Goal: Information Seeking & Learning: Learn about a topic

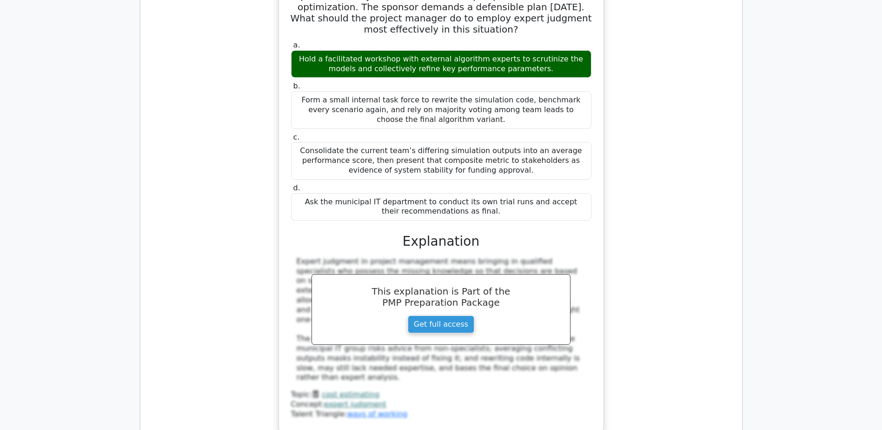
scroll to position [12477, 0]
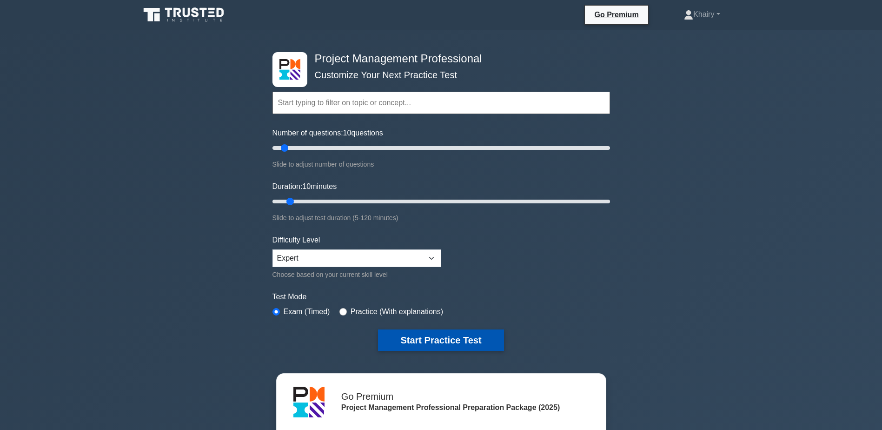
click at [430, 335] on button "Start Practice Test" at bounding box center [441, 339] width 126 height 21
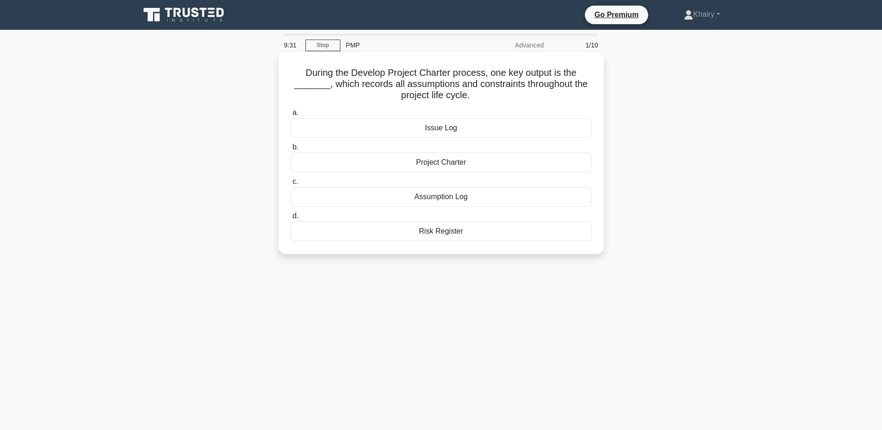
click at [429, 165] on div "Project Charter" at bounding box center [441, 162] width 301 height 20
click at [291, 150] on input "b. Project Charter" at bounding box center [291, 147] width 0 height 6
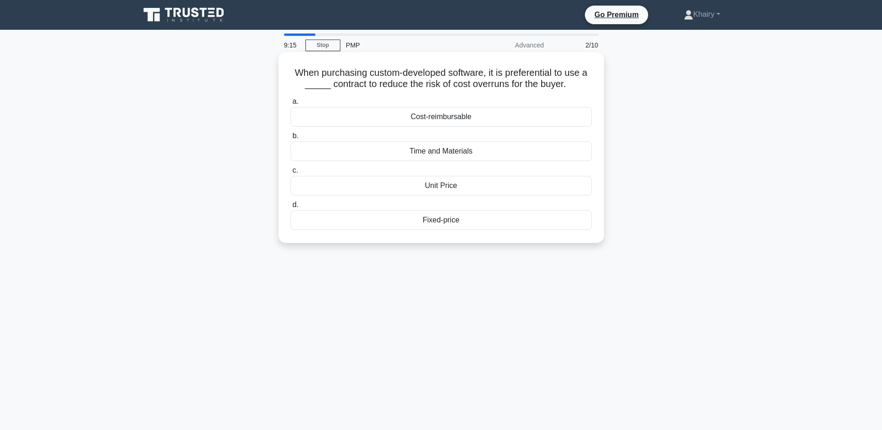
drag, startPoint x: 284, startPoint y: 69, endPoint x: 586, endPoint y: 88, distance: 302.8
click at [586, 88] on div "When purchasing custom-developed software, it is preferential to use a _____ co…" at bounding box center [441, 147] width 318 height 183
copy h5 "When purchasing custom-developed software, it is preferential to use a _____ co…"
click at [437, 227] on div "Fixed-price" at bounding box center [441, 220] width 301 height 20
click at [291, 208] on input "d. Fixed-price" at bounding box center [291, 205] width 0 height 6
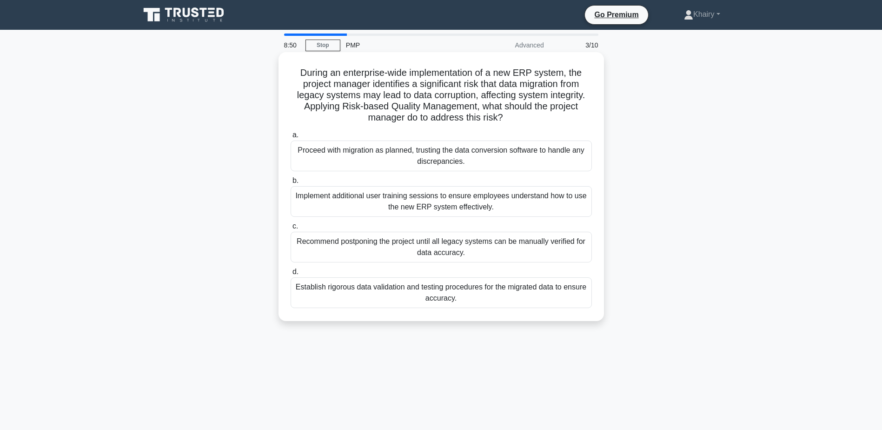
drag, startPoint x: 291, startPoint y: 66, endPoint x: 516, endPoint y: 124, distance: 232.4
click at [516, 124] on div "During an enterprise-wide implementation of a new ERP system, the project manag…" at bounding box center [441, 186] width 318 height 261
copy h5 "During an enterprise-wide implementation of a new ERP system, the project manag…"
click at [370, 295] on div "Establish rigorous data validation and testing procedures for the migrated data…" at bounding box center [441, 292] width 301 height 31
click at [291, 275] on input "d. Establish rigorous data validation and testing procedures for the migrated d…" at bounding box center [291, 272] width 0 height 6
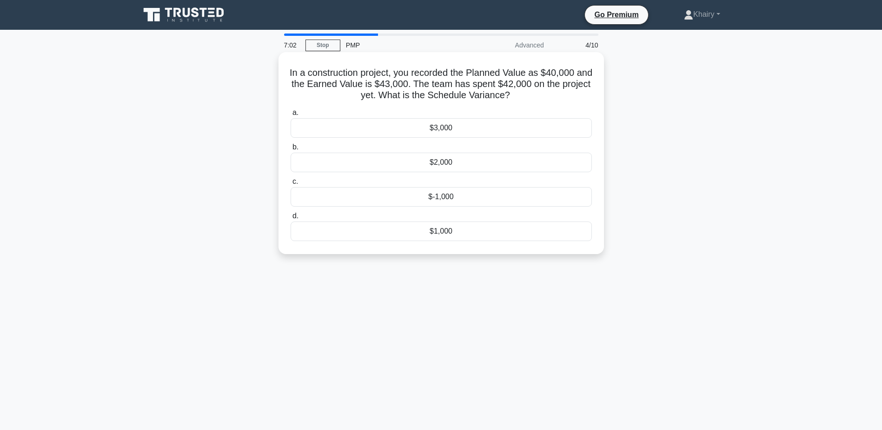
click at [438, 128] on div "$3,000" at bounding box center [441, 128] width 301 height 20
click at [291, 116] on input "a. $3,000" at bounding box center [291, 113] width 0 height 6
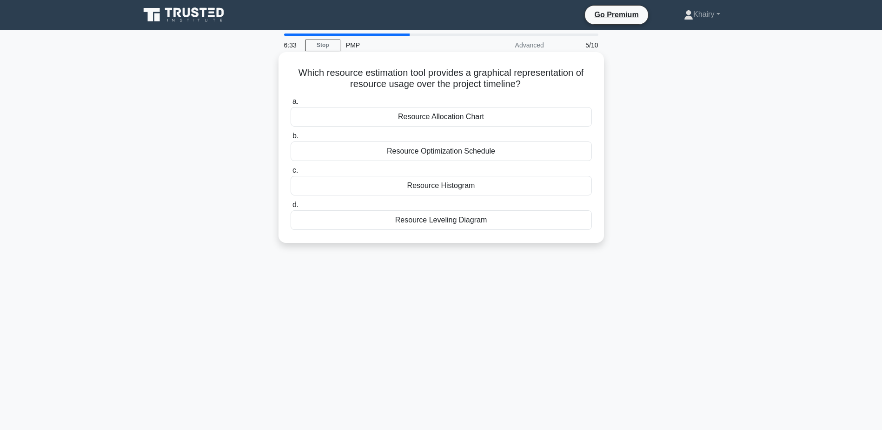
click at [424, 185] on div "Resource Histogram" at bounding box center [441, 186] width 301 height 20
click at [291, 173] on input "c. Resource Histogram" at bounding box center [291, 170] width 0 height 6
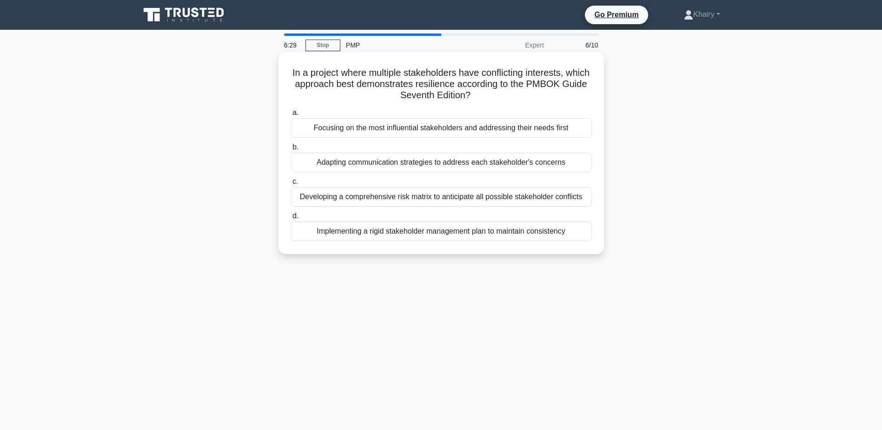
drag, startPoint x: 301, startPoint y: 66, endPoint x: 531, endPoint y: 93, distance: 231.8
click at [531, 93] on h5 "In a project where multiple stakeholders have conflicting interests, which appr…" at bounding box center [441, 84] width 303 height 34
copy h5 "In a project where multiple stakeholders have conflicting interests, which appr…"
click at [443, 163] on div "Adapting communication strategies to address each stakeholder's concerns" at bounding box center [441, 162] width 301 height 20
click at [291, 150] on input "b. Adapting communication strategies to address each stakeholder's concerns" at bounding box center [291, 147] width 0 height 6
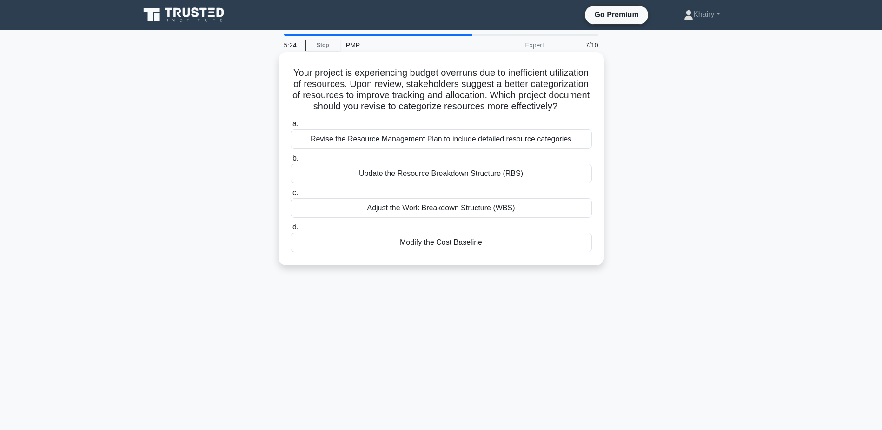
drag, startPoint x: 304, startPoint y: 70, endPoint x: 477, endPoint y: 123, distance: 181.3
click at [477, 113] on h5 "Your project is experiencing budget overruns due to inefficient utilization of …" at bounding box center [441, 90] width 303 height 46
copy h5 "Your project is experiencing budget overruns due to inefficient utilization of …"
click at [480, 148] on div "Revise the Resource Management Plan to include detailed resource categories" at bounding box center [441, 139] width 301 height 20
click at [291, 127] on input "a. Revise the Resource Management Plan to include detailed resource categories" at bounding box center [291, 124] width 0 height 6
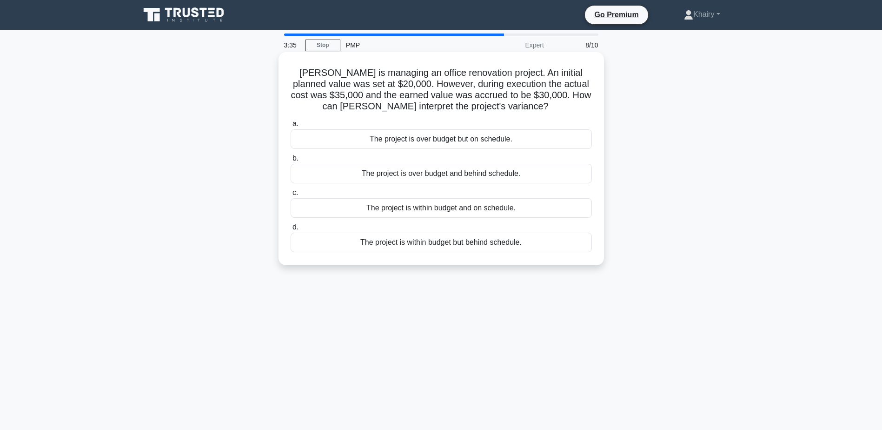
click at [433, 141] on div "The project is over budget but on schedule." at bounding box center [441, 139] width 301 height 20
click at [291, 127] on input "a. The project is over budget but on schedule." at bounding box center [291, 124] width 0 height 6
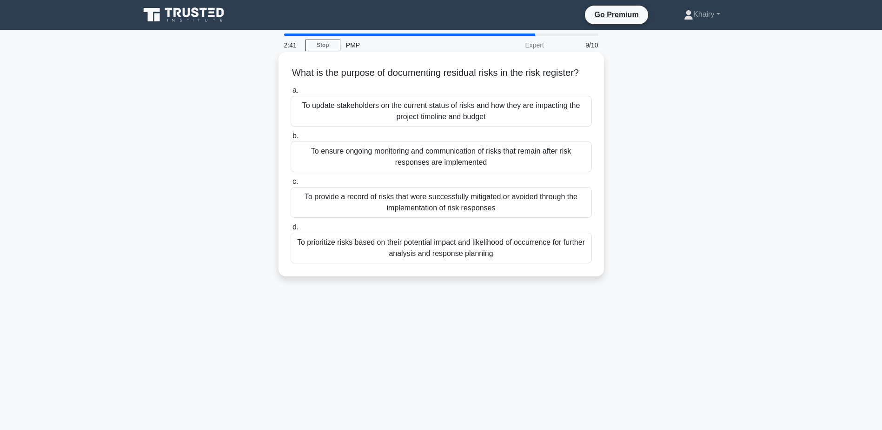
click at [427, 263] on div "To prioritize risks based on their potential impact and likelihood of occurrenc…" at bounding box center [441, 247] width 301 height 31
click at [291, 230] on input "d. To prioritize risks based on their potential impact and likelihood of occurr…" at bounding box center [291, 227] width 0 height 6
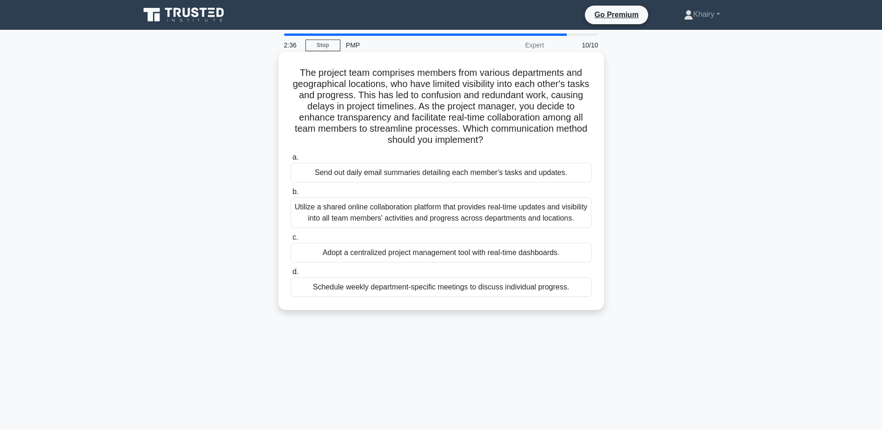
drag, startPoint x: 290, startPoint y: 64, endPoint x: 515, endPoint y: 142, distance: 238.2
click at [515, 142] on div "The project team comprises members from various departments and geographical lo…" at bounding box center [441, 181] width 318 height 250
copy h5 "The project team comprises members from various departments and geographical lo…"
click at [351, 213] on div "Utilize a shared online collaboration platform that provides real-time updates …" at bounding box center [441, 212] width 301 height 31
click at [291, 195] on input "b. Utilize a shared online collaboration platform that provides real-time updat…" at bounding box center [291, 192] width 0 height 6
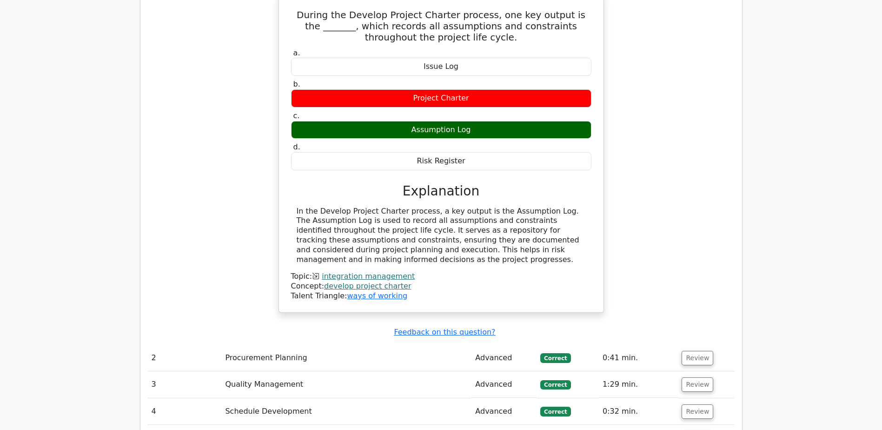
scroll to position [883, 0]
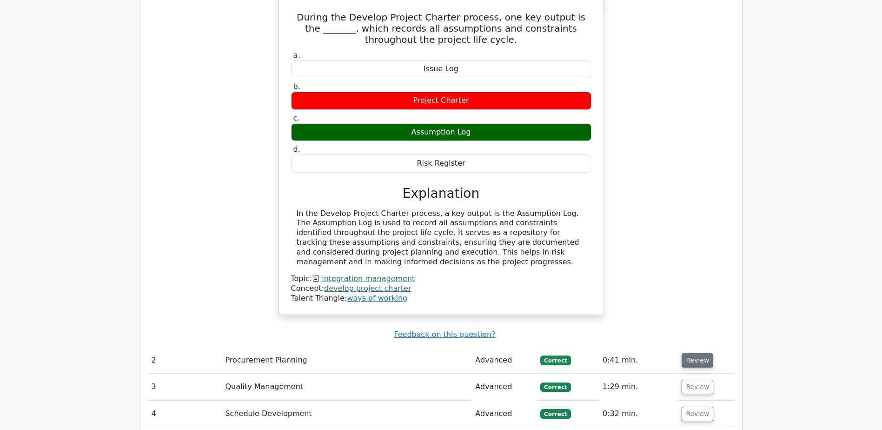
click at [692, 353] on button "Review" at bounding box center [698, 360] width 32 height 14
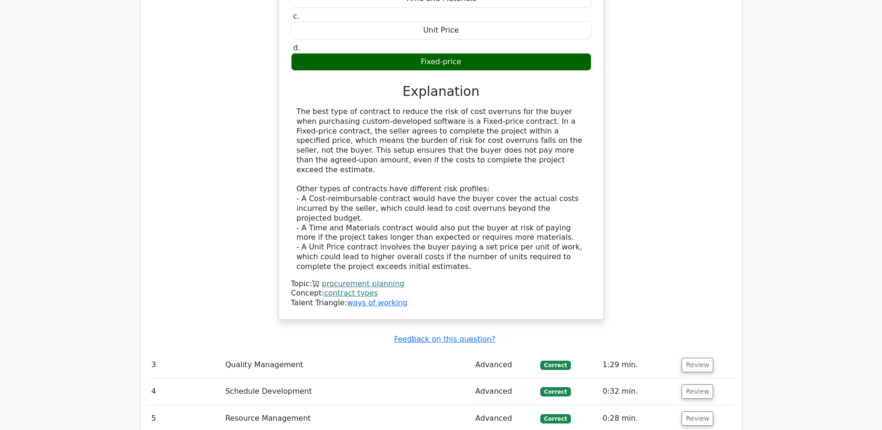
scroll to position [1395, 0]
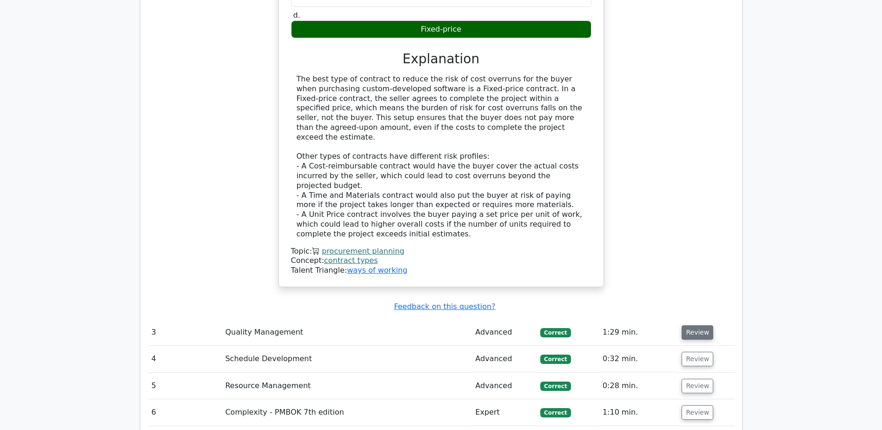
click at [696, 325] on button "Review" at bounding box center [698, 332] width 32 height 14
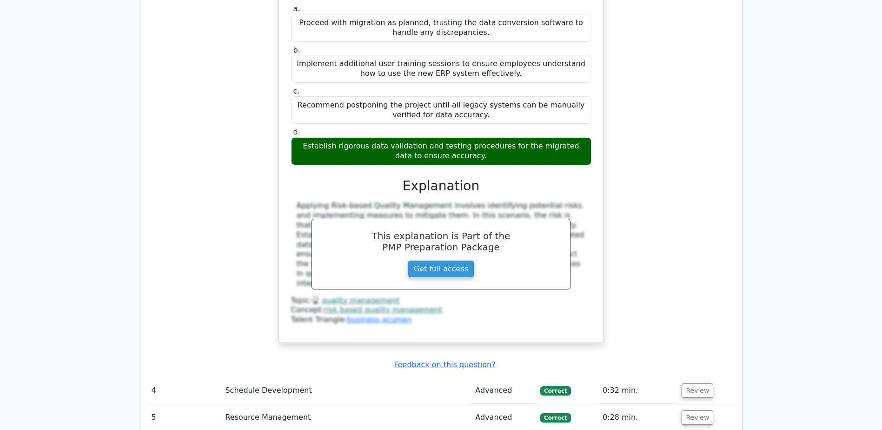
scroll to position [1906, 0]
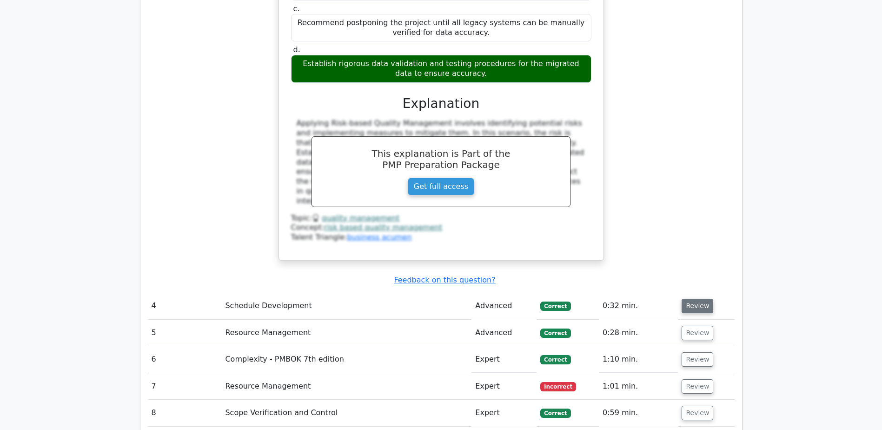
click at [692, 298] on button "Review" at bounding box center [698, 305] width 32 height 14
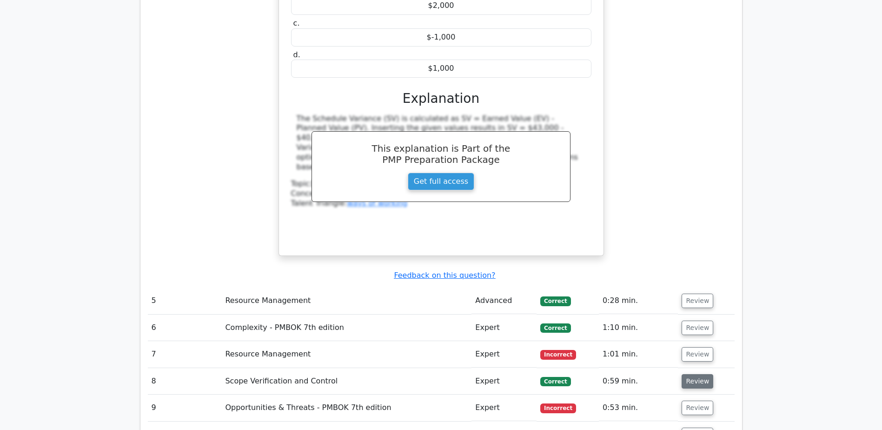
scroll to position [2325, 0]
click at [690, 293] on button "Review" at bounding box center [698, 300] width 32 height 14
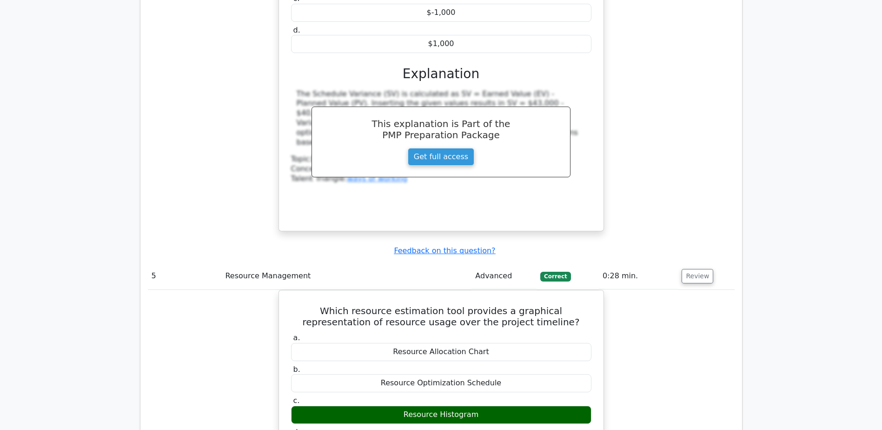
scroll to position [2371, 0]
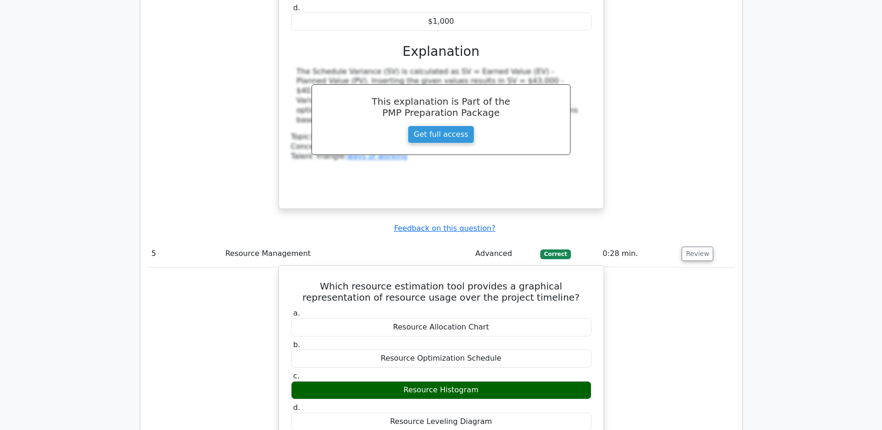
click at [295, 280] on h5 "Which resource estimation tool provides a graphical representation of resource …" at bounding box center [441, 291] width 302 height 22
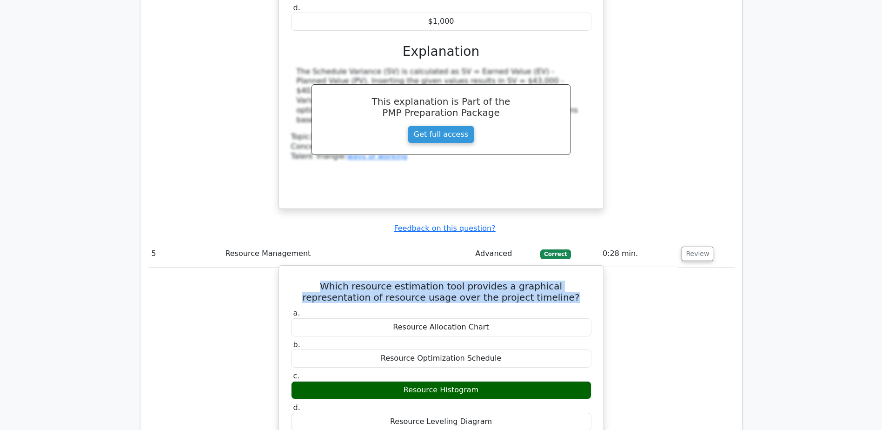
drag, startPoint x: 293, startPoint y: 205, endPoint x: 571, endPoint y: 221, distance: 278.0
click at [571, 280] on h5 "Which resource estimation tool provides a graphical representation of resource …" at bounding box center [441, 291] width 302 height 22
copy h5 "Which resource estimation tool provides a graphical representation of resource …"
drag, startPoint x: 402, startPoint y: 312, endPoint x: 494, endPoint y: 313, distance: 92.1
click at [494, 381] on div "Resource Histogram" at bounding box center [441, 390] width 300 height 18
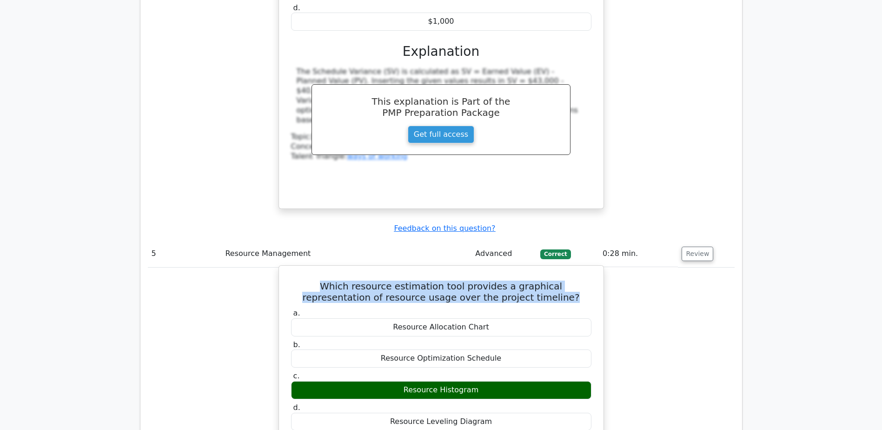
copy div "Resource Histogram"
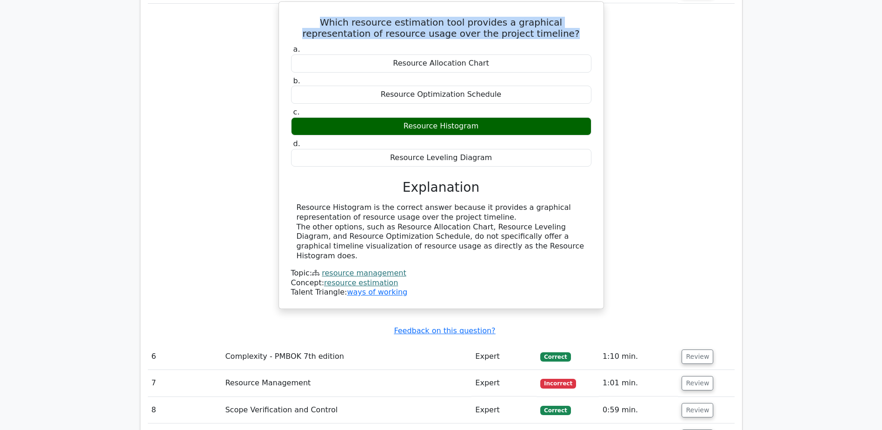
scroll to position [2650, 0]
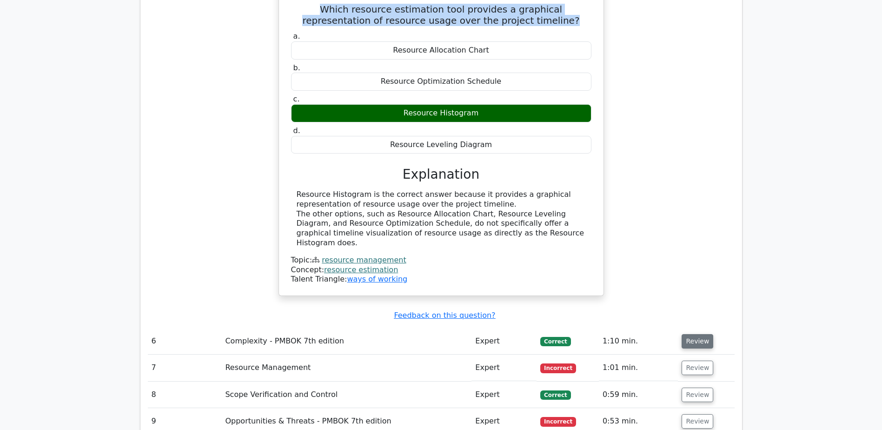
click at [689, 334] on button "Review" at bounding box center [698, 341] width 32 height 14
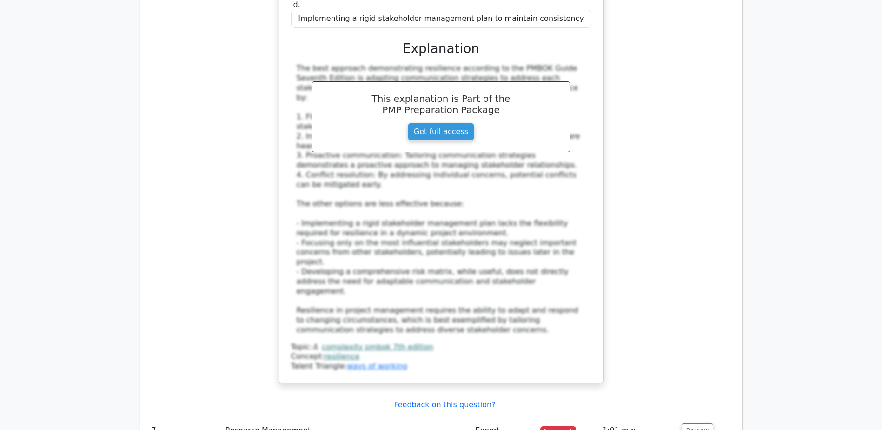
scroll to position [3161, 0]
click at [691, 422] on button "Review" at bounding box center [698, 429] width 32 height 14
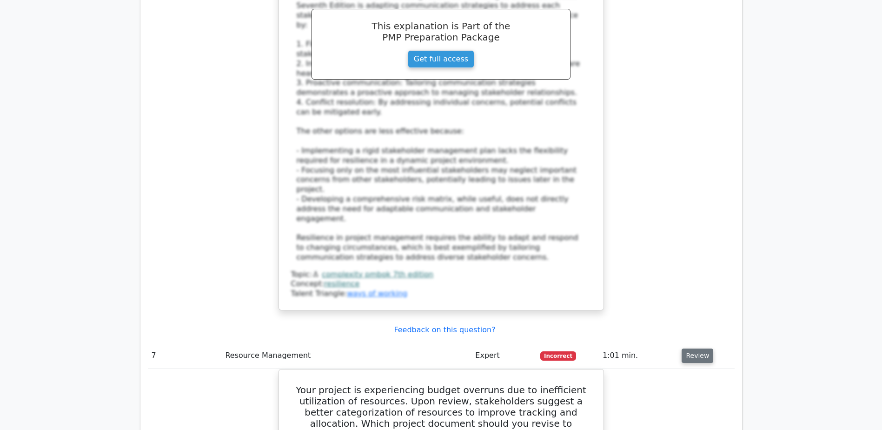
scroll to position [3301, 0]
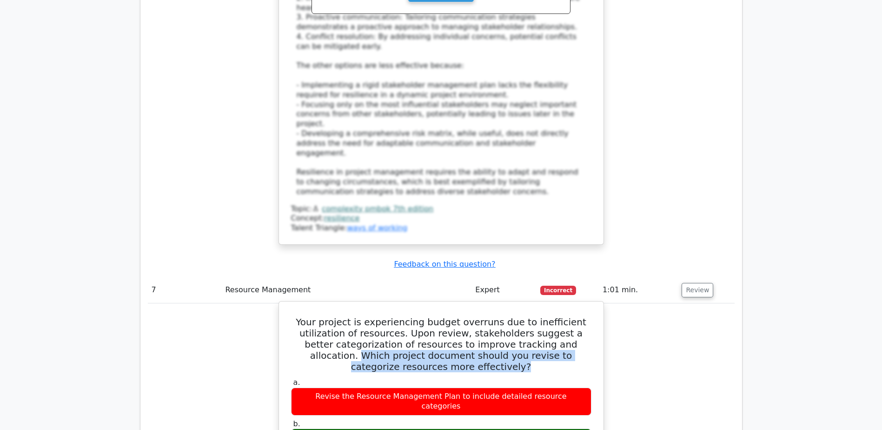
drag, startPoint x: 562, startPoint y: 219, endPoint x: 582, endPoint y: 245, distance: 32.7
click at [582, 316] on h5 "Your project is experiencing budget overruns due to inefficient utilization of …" at bounding box center [441, 344] width 302 height 56
copy h5 "Which project document should you revise to categorize resources more effective…"
drag, startPoint x: 357, startPoint y: 300, endPoint x: 533, endPoint y: 306, distance: 175.8
click at [533, 428] on div "Update the Resource Breakdown Structure (RBS)" at bounding box center [441, 437] width 300 height 18
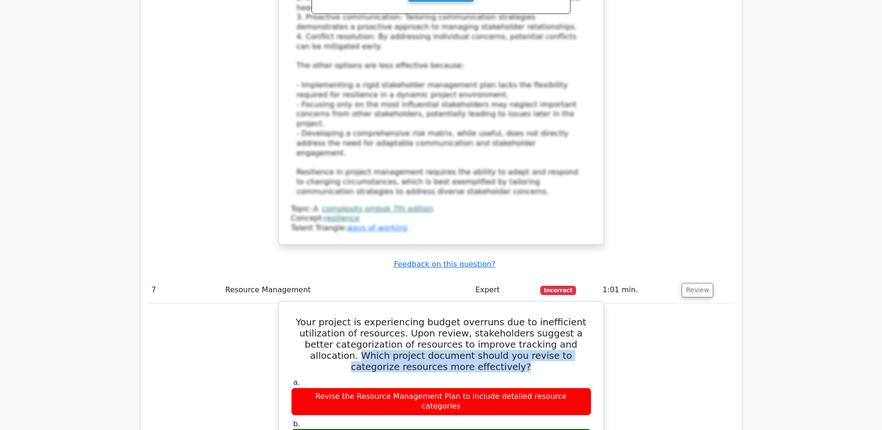
copy div "Update the Resource Breakdown Structure (RBS)"
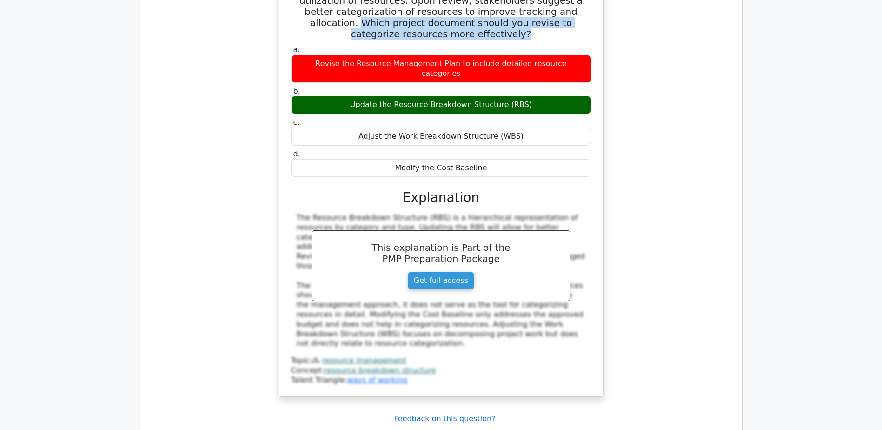
scroll to position [3673, 0]
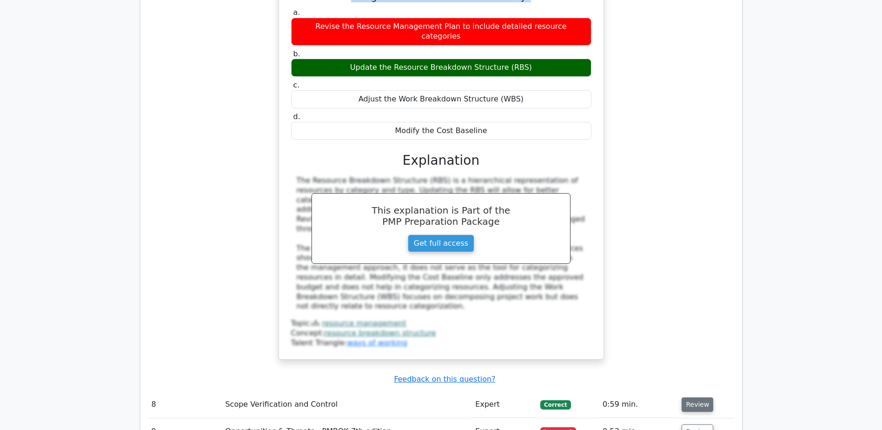
click at [695, 397] on button "Review" at bounding box center [698, 404] width 32 height 14
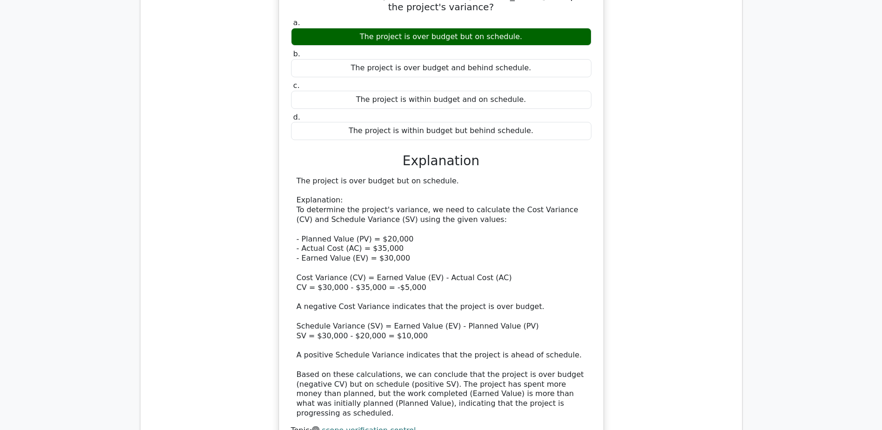
scroll to position [4184, 0]
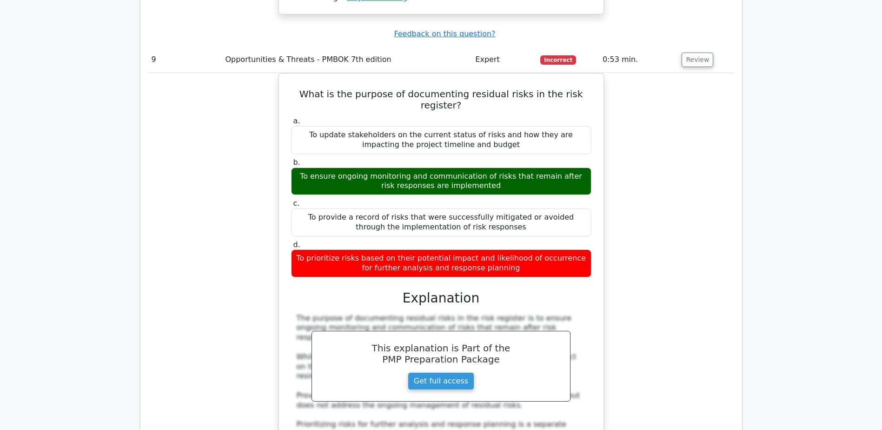
scroll to position [4649, 0]
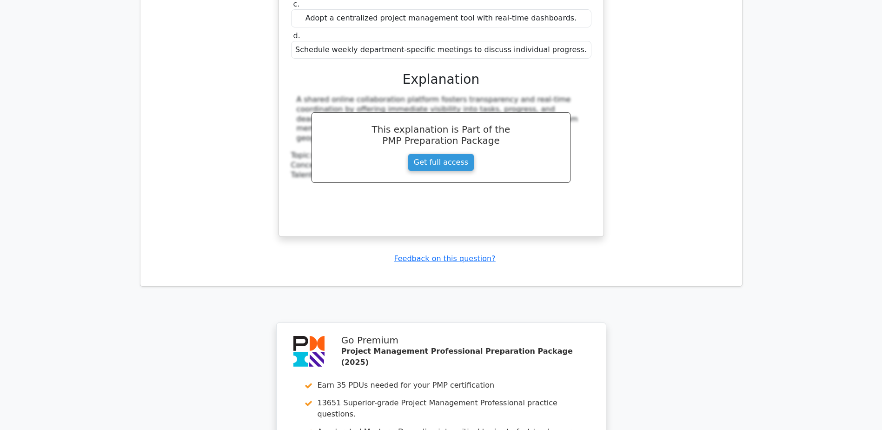
scroll to position [5435, 0]
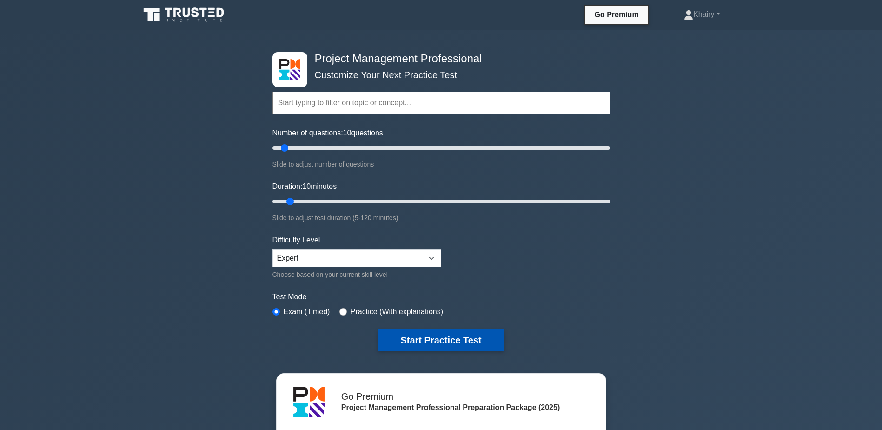
click at [451, 342] on button "Start Practice Test" at bounding box center [441, 339] width 126 height 21
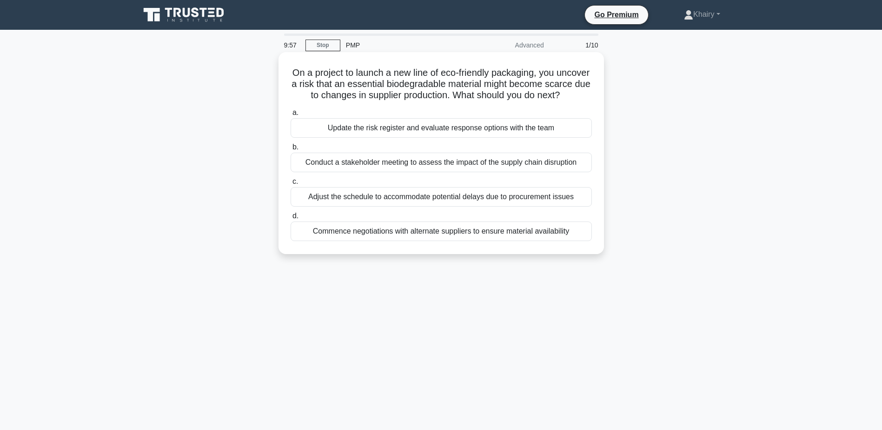
drag, startPoint x: 299, startPoint y: 66, endPoint x: 473, endPoint y: 110, distance: 179.0
click at [473, 110] on div "On a project to launch a new line of eco-friendly packaging, you uncover a risk…" at bounding box center [441, 153] width 318 height 194
copy h5 "On a project to launch a new line of eco-friendly packaging, you uncover a risk…"
click at [420, 138] on div "Update the risk register and evaluate response options with the team" at bounding box center [441, 128] width 301 height 20
click at [291, 116] on input "a. Update the risk register and evaluate response options with the team" at bounding box center [291, 113] width 0 height 6
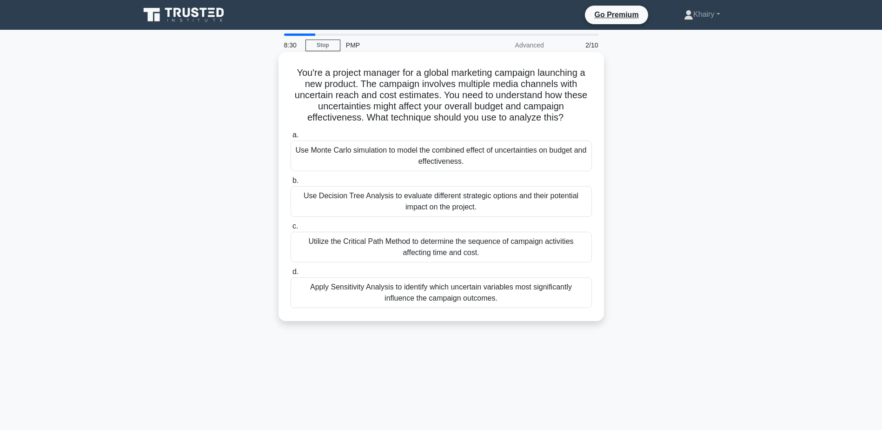
drag, startPoint x: 291, startPoint y: 68, endPoint x: 574, endPoint y: 117, distance: 286.9
click at [574, 117] on h5 "You're a project manager for a global marketing campaign launching a new produc…" at bounding box center [441, 95] width 303 height 57
copy h5 "You're a project manager for a global marketing campaign launching a new produc…"
click at [433, 160] on div "Use Monte Carlo simulation to model the combined effect of uncertainties on bud…" at bounding box center [441, 155] width 301 height 31
click at [291, 138] on input "a. Use Monte Carlo simulation to model the combined effect of uncertainties on …" at bounding box center [291, 135] width 0 height 6
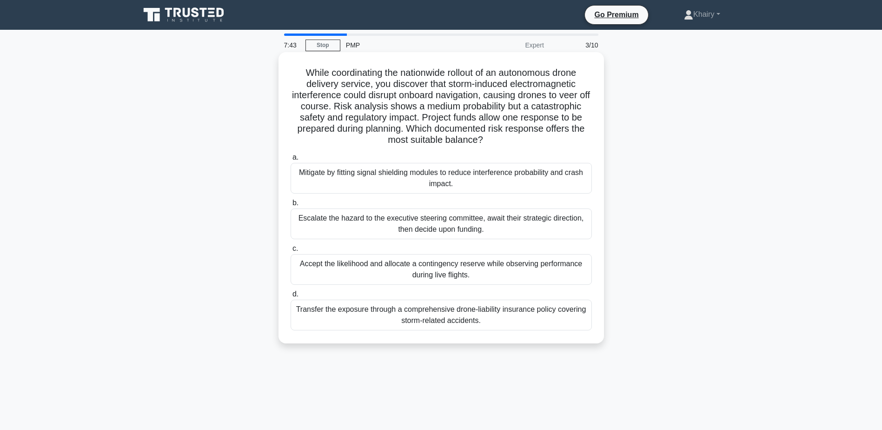
drag, startPoint x: 298, startPoint y: 71, endPoint x: 496, endPoint y: 136, distance: 208.3
click at [496, 136] on h5 "While coordinating the nationwide rollout of an autonomous drone delivery servi…" at bounding box center [441, 106] width 303 height 79
copy h5 "While coordinating the nationwide rollout of an autonomous drone delivery servi…"
click at [417, 318] on div "Transfer the exposure through a comprehensive drone-liability insurance policy …" at bounding box center [441, 314] width 301 height 31
click at [291, 297] on input "d. Transfer the exposure through a comprehensive drone-liability insurance poli…" at bounding box center [291, 294] width 0 height 6
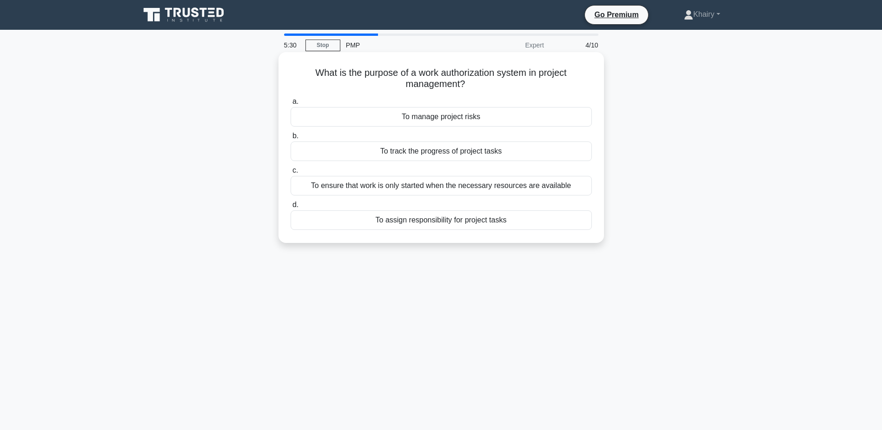
click at [512, 184] on div "To ensure that work is only started when the necessary resources are available" at bounding box center [441, 186] width 301 height 20
click at [291, 173] on input "c. To ensure that work is only started when the necessary resources are availab…" at bounding box center [291, 170] width 0 height 6
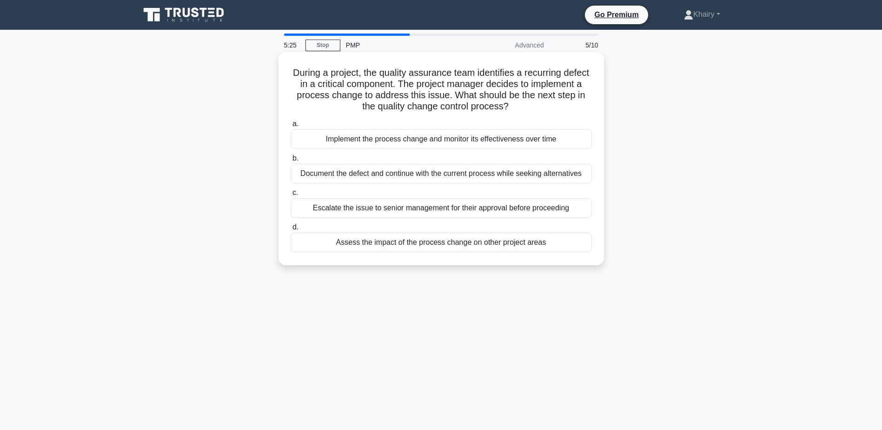
drag, startPoint x: 302, startPoint y: 69, endPoint x: 542, endPoint y: 110, distance: 242.9
click at [542, 110] on h5 "During a project, the quality assurance team identifies a recurring defect in a…" at bounding box center [441, 90] width 303 height 46
copy h5 "During a project, the quality assurance team identifies a recurring defect in a…"
click at [436, 143] on div "Implement the process change and monitor its effectiveness over time" at bounding box center [441, 139] width 301 height 20
click at [291, 127] on input "a. Implement the process change and monitor its effectiveness over time" at bounding box center [291, 124] width 0 height 6
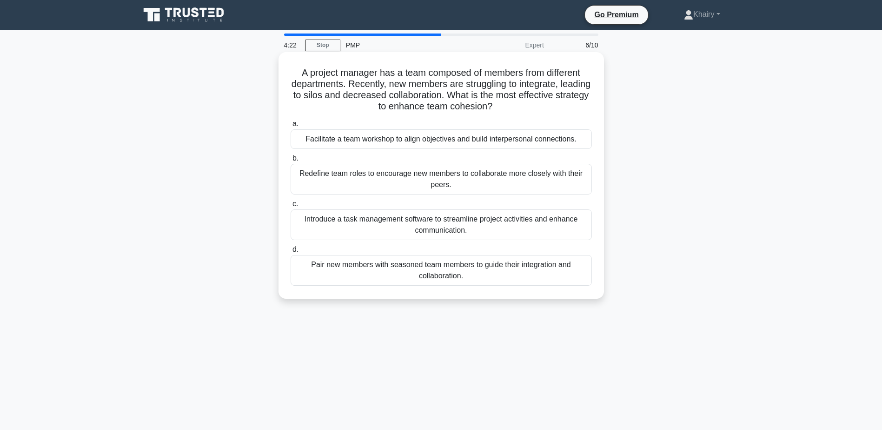
drag, startPoint x: 293, startPoint y: 68, endPoint x: 520, endPoint y: 111, distance: 231.0
click at [520, 111] on h5 "A project manager has a team composed of members from different departments. Re…" at bounding box center [441, 90] width 303 height 46
copy h5 "A project manager has a team composed of members from different departments. Re…"
click at [365, 142] on div "Facilitate a team workshop to align objectives and build interpersonal connecti…" at bounding box center [441, 139] width 301 height 20
click at [291, 127] on input "a. Facilitate a team workshop to align objectives and build interpersonal conne…" at bounding box center [291, 124] width 0 height 6
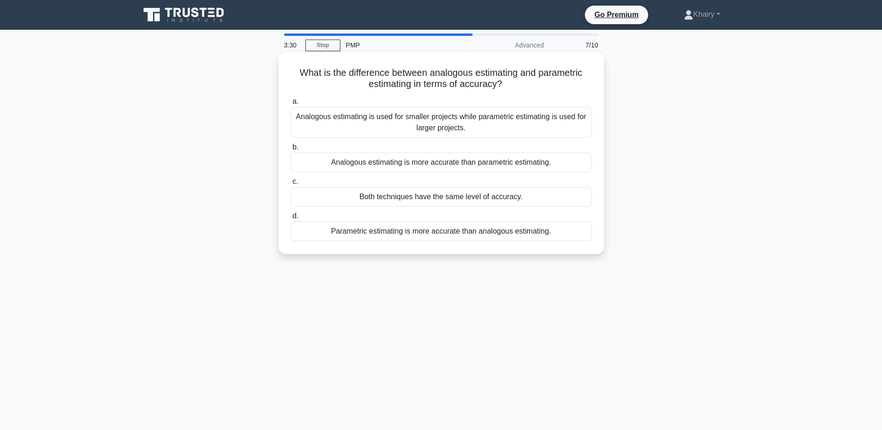
click at [418, 233] on div "Parametric estimating is more accurate than analogous estimating." at bounding box center [441, 231] width 301 height 20
click at [291, 219] on input "d. Parametric estimating is more accurate than analogous estimating." at bounding box center [291, 216] width 0 height 6
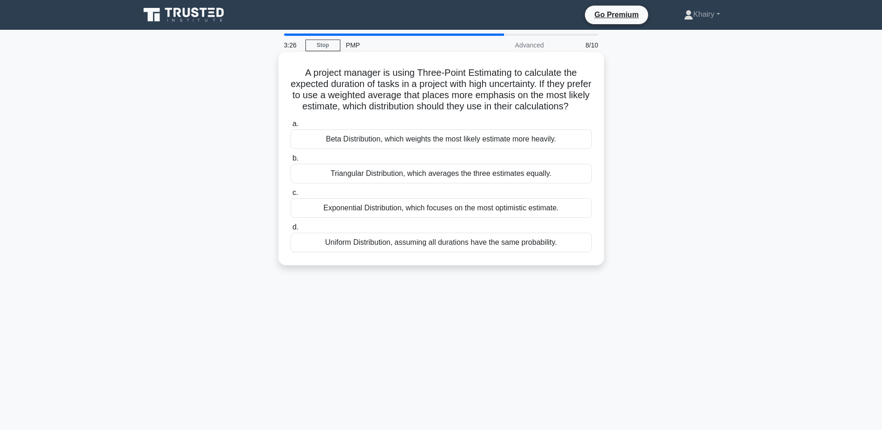
drag, startPoint x: 300, startPoint y: 67, endPoint x: 507, endPoint y: 115, distance: 212.3
click at [507, 113] on h5 "A project manager is using Three-Point Estimating to calculate the expected dur…" at bounding box center [441, 90] width 303 height 46
copy h5 "A project manager is using Three-Point Estimating to calculate the expected dur…"
click at [435, 149] on div "Beta Distribution, which weights the most likely estimate more heavily." at bounding box center [441, 139] width 301 height 20
click at [291, 127] on input "a. Beta Distribution, which weights the most likely estimate more heavily." at bounding box center [291, 124] width 0 height 6
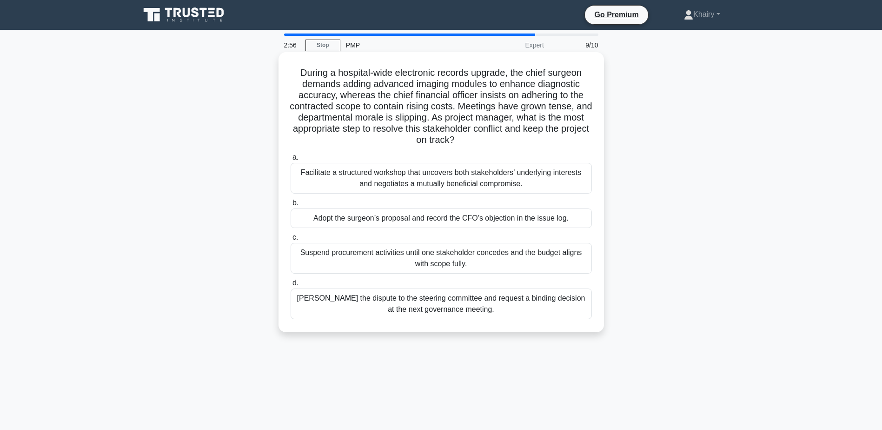
drag, startPoint x: 294, startPoint y: 71, endPoint x: 550, endPoint y: 136, distance: 264.4
click at [550, 136] on h5 "During a hospital-wide electronic records upgrade, the chief surgeon demands ad…" at bounding box center [441, 106] width 303 height 79
copy h5 "During a hospital-wide electronic records upgrade, the chief surgeon demands ad…"
click at [394, 182] on div "Facilitate a structured workshop that uncovers both stakeholders’ underlying in…" at bounding box center [441, 178] width 301 height 31
click at [291, 160] on input "a. Facilitate a structured workshop that uncovers both stakeholders’ underlying…" at bounding box center [291, 157] width 0 height 6
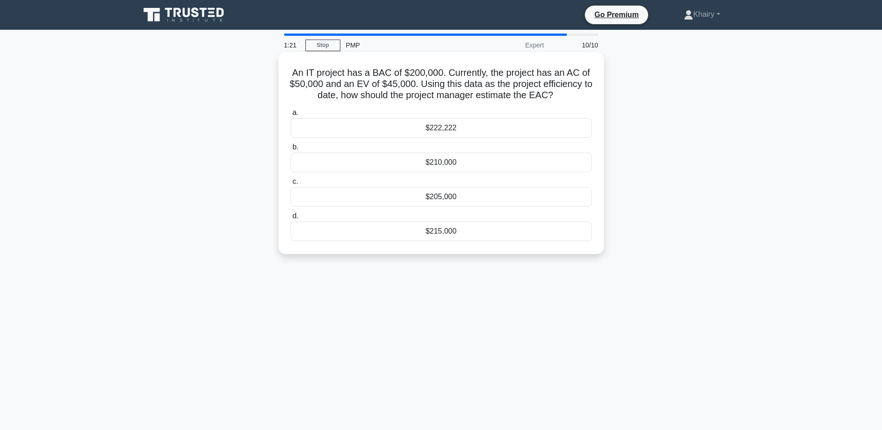
click at [424, 127] on div "$222,222" at bounding box center [441, 128] width 301 height 20
click at [291, 116] on input "a. $222,222" at bounding box center [291, 113] width 0 height 6
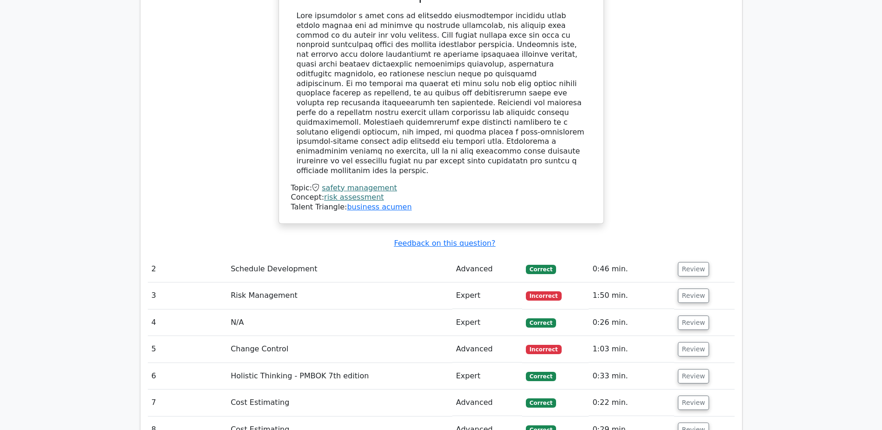
scroll to position [1069, 0]
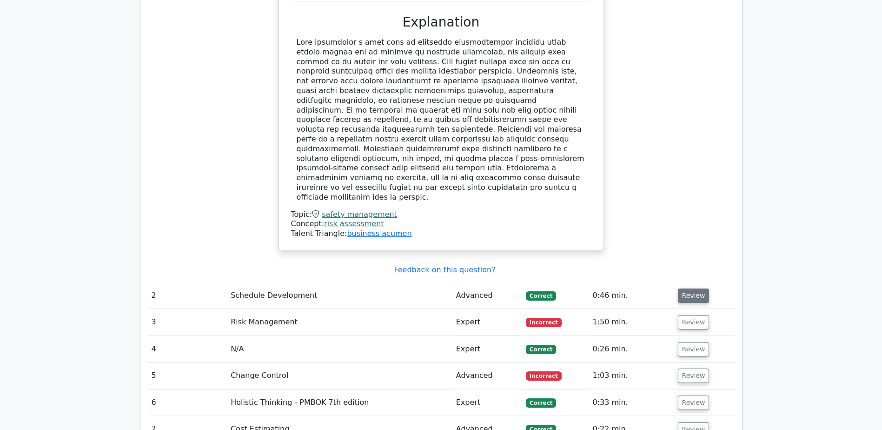
click at [693, 288] on button "Review" at bounding box center [694, 295] width 32 height 14
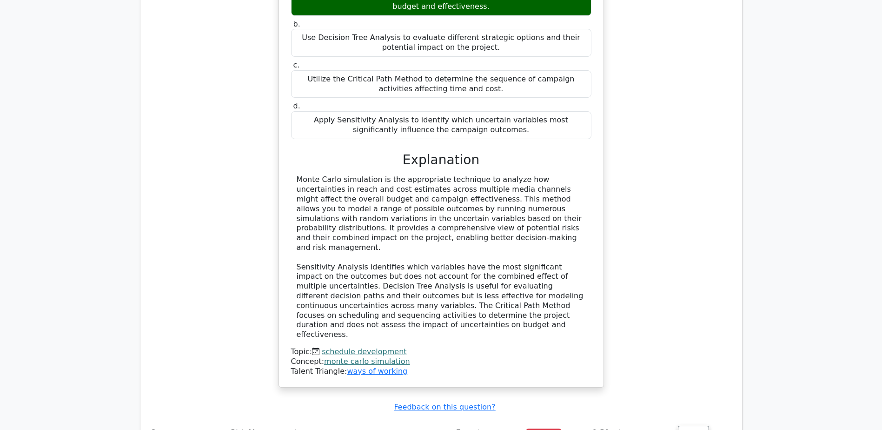
scroll to position [1534, 0]
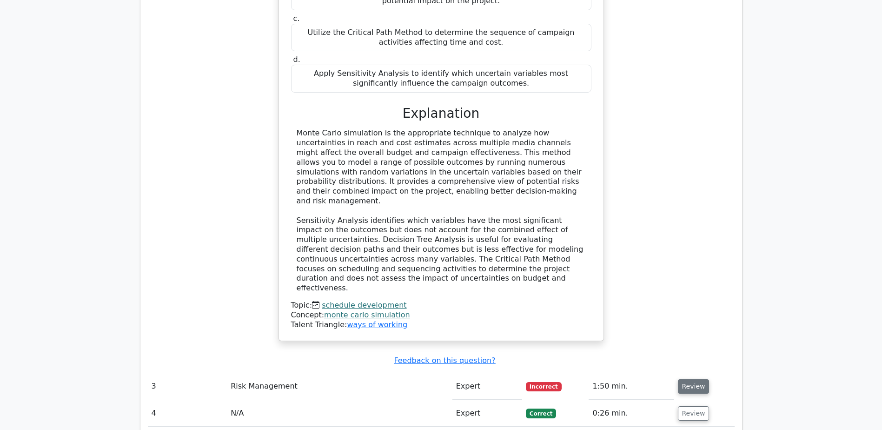
click at [689, 379] on button "Review" at bounding box center [694, 386] width 32 height 14
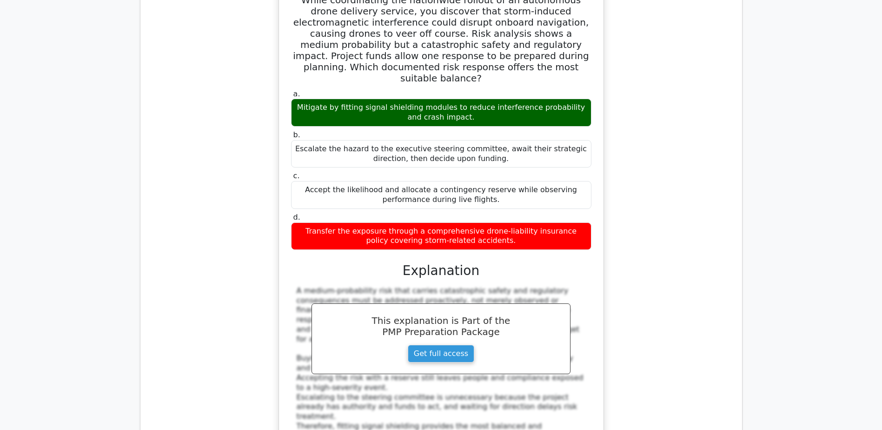
scroll to position [2046, 0]
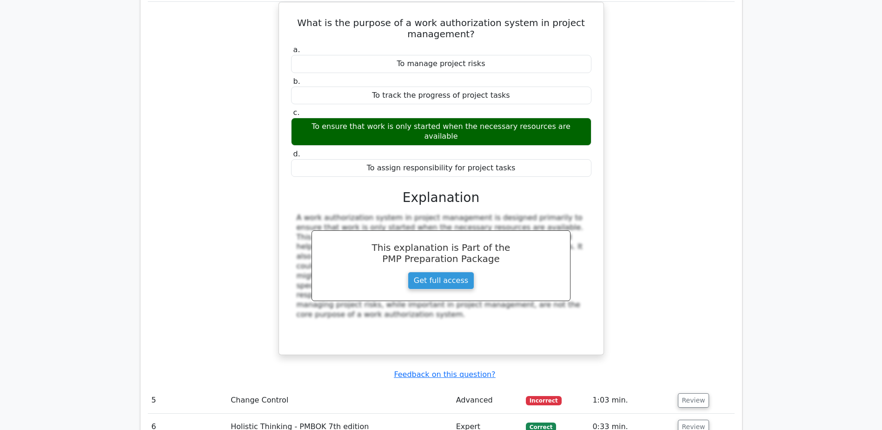
scroll to position [2511, 0]
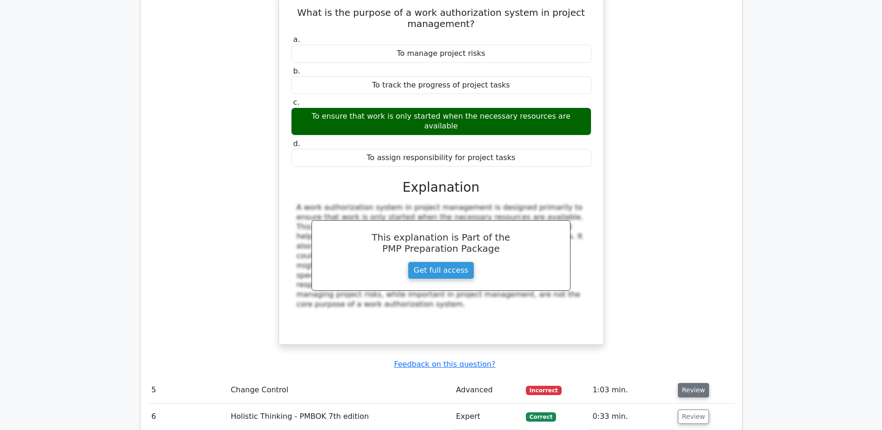
click at [691, 383] on button "Review" at bounding box center [694, 390] width 32 height 14
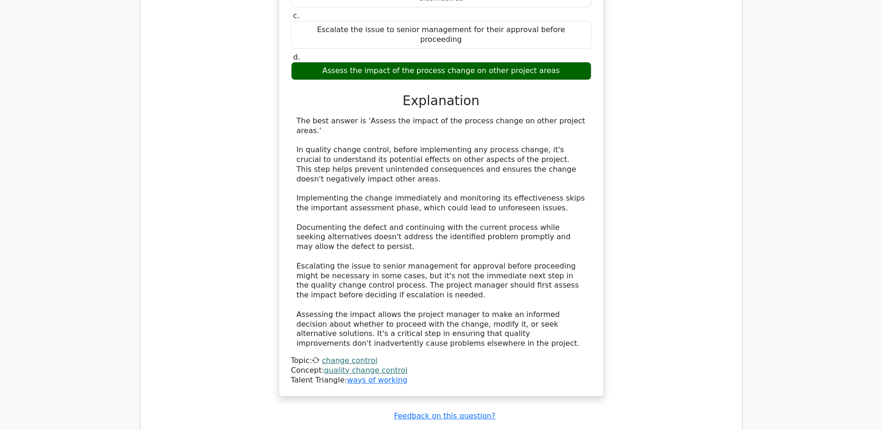
scroll to position [3069, 0]
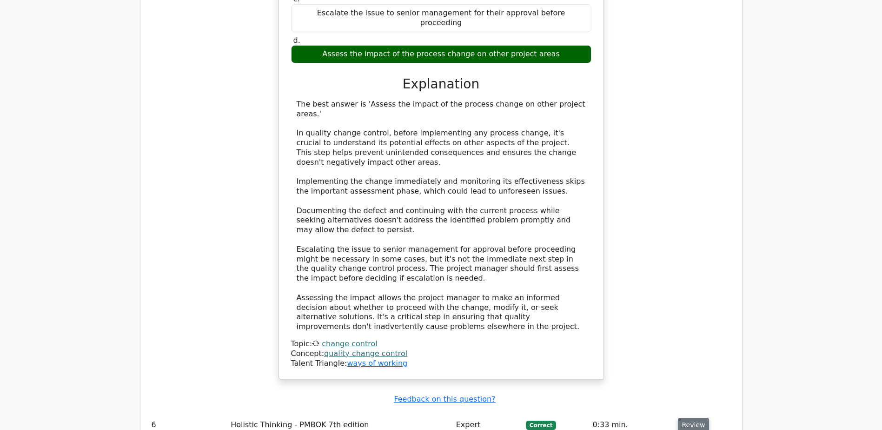
click at [693, 418] on button "Review" at bounding box center [694, 425] width 32 height 14
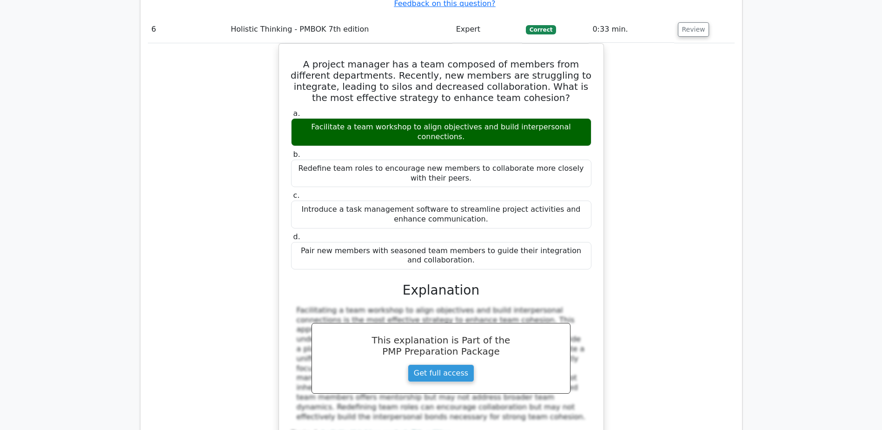
scroll to position [3487, 0]
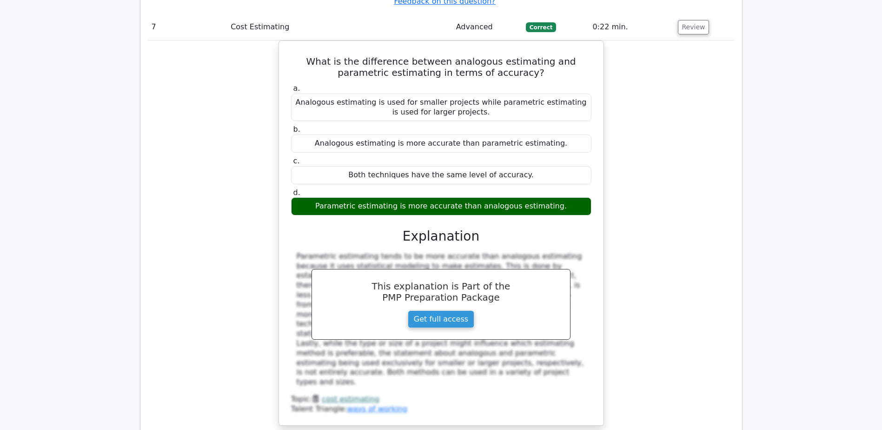
scroll to position [3952, 0]
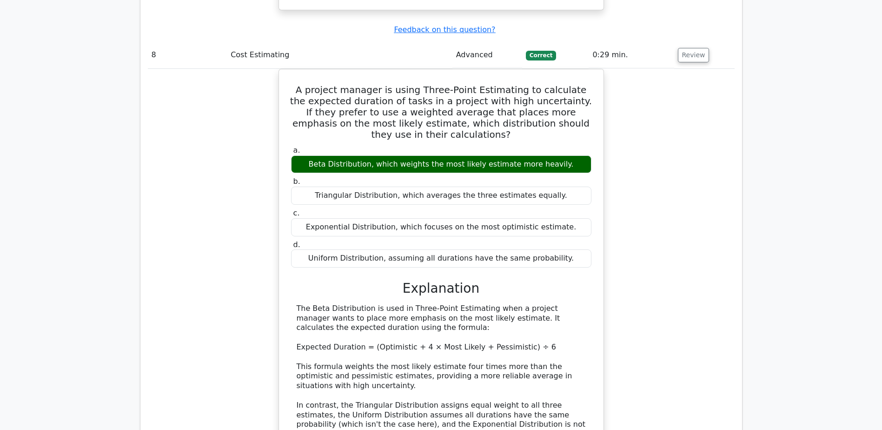
scroll to position [4370, 0]
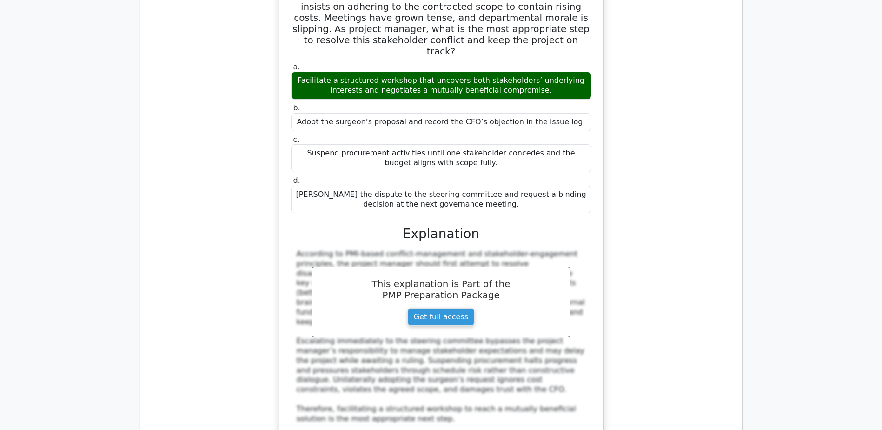
scroll to position [4975, 0]
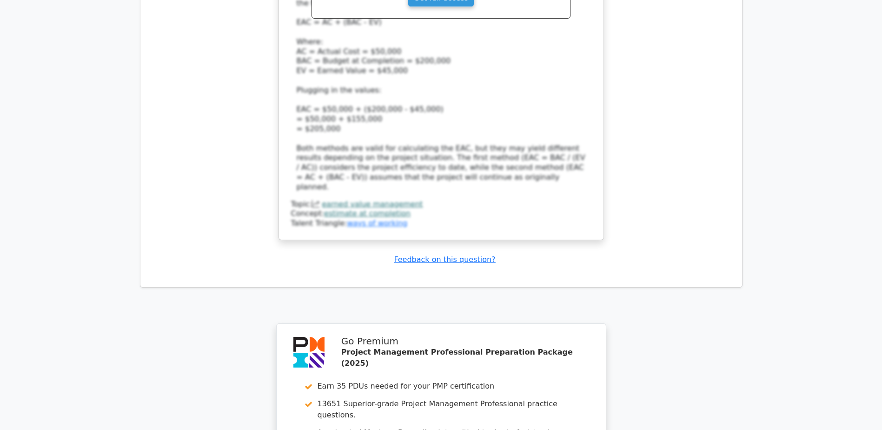
scroll to position [5786, 0]
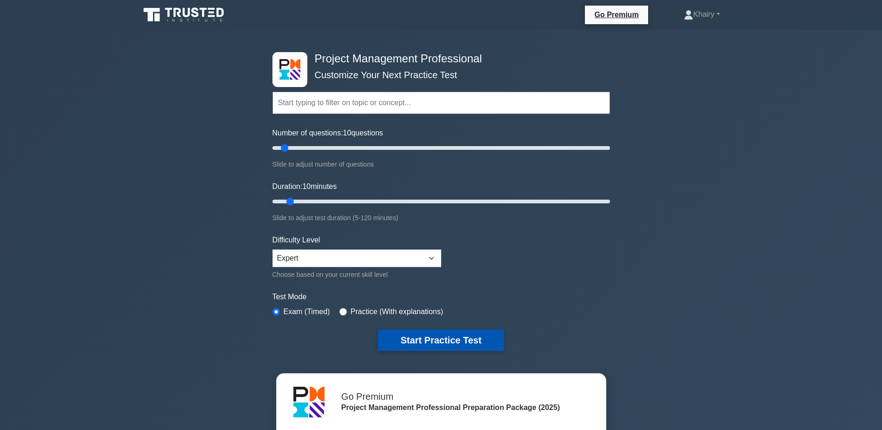
click at [442, 336] on button "Start Practice Test" at bounding box center [441, 339] width 126 height 21
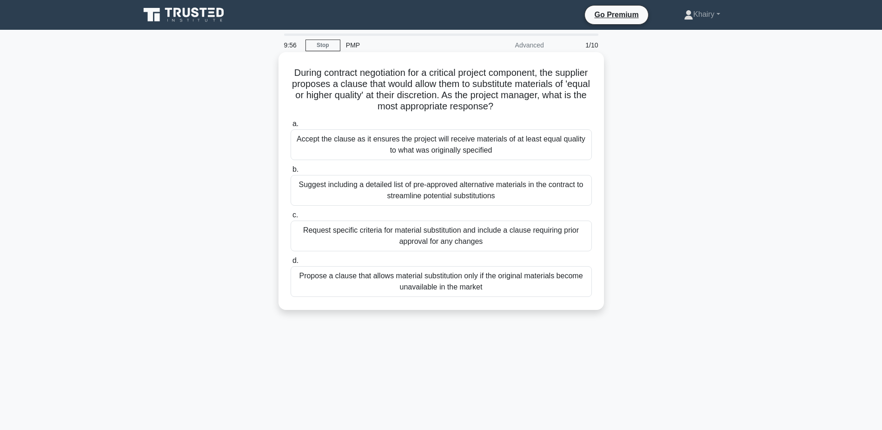
drag, startPoint x: 299, startPoint y: 65, endPoint x: 543, endPoint y: 111, distance: 248.8
click at [543, 111] on div "During contract negotiation for a critical project component, the supplier prop…" at bounding box center [441, 181] width 318 height 250
copy h5 "During contract negotiation for a critical project component, the supplier prop…"
click at [418, 196] on div "Suggest including a detailed list of pre-approved alternative materials in the …" at bounding box center [441, 190] width 301 height 31
click at [291, 172] on input "b. Suggest including a detailed list of pre-approved alternative materials in t…" at bounding box center [291, 169] width 0 height 6
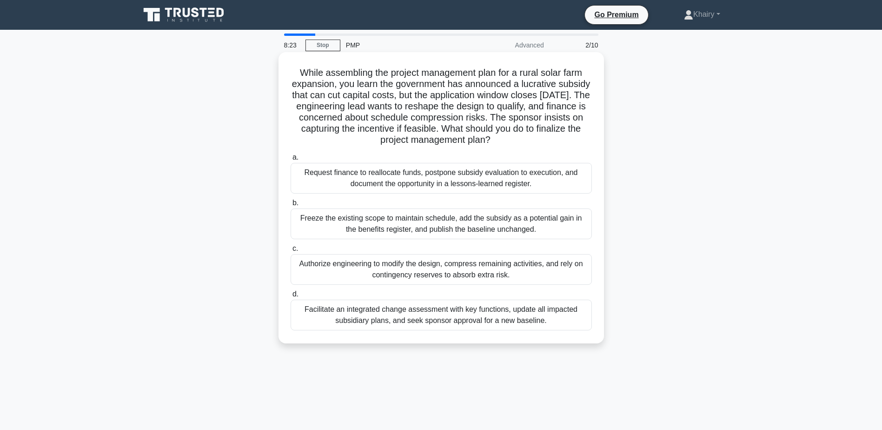
drag, startPoint x: 294, startPoint y: 71, endPoint x: 540, endPoint y: 143, distance: 256.3
click at [540, 143] on h5 "While assembling the project management plan for a rural solar farm expansion, …" at bounding box center [441, 106] width 303 height 79
copy h5 "While assembling the project management plan for a rural solar farm expansion, …"
click at [386, 316] on div "Facilitate an integrated change assessment with key functions, update all impac…" at bounding box center [441, 314] width 301 height 31
click at [291, 297] on input "d. Facilitate an integrated change assessment with key functions, update all im…" at bounding box center [291, 294] width 0 height 6
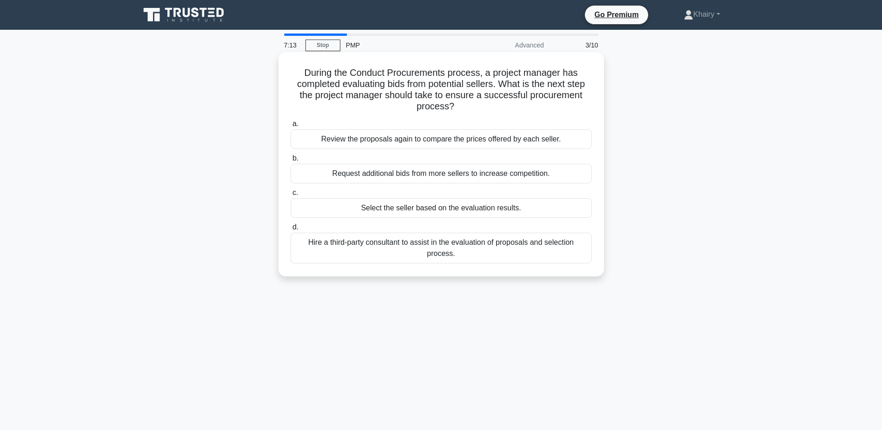
drag, startPoint x: 304, startPoint y: 69, endPoint x: 488, endPoint y: 106, distance: 188.3
click at [488, 106] on h5 "During the Conduct Procurements process, a project manager has completed evalua…" at bounding box center [441, 90] width 303 height 46
copy h5 "During the Conduct Procurements process, a project manager has completed evalua…"
click at [451, 206] on div "Select the seller based on the evaluation results." at bounding box center [441, 208] width 301 height 20
click at [291, 196] on input "c. Select the seller based on the evaluation results." at bounding box center [291, 193] width 0 height 6
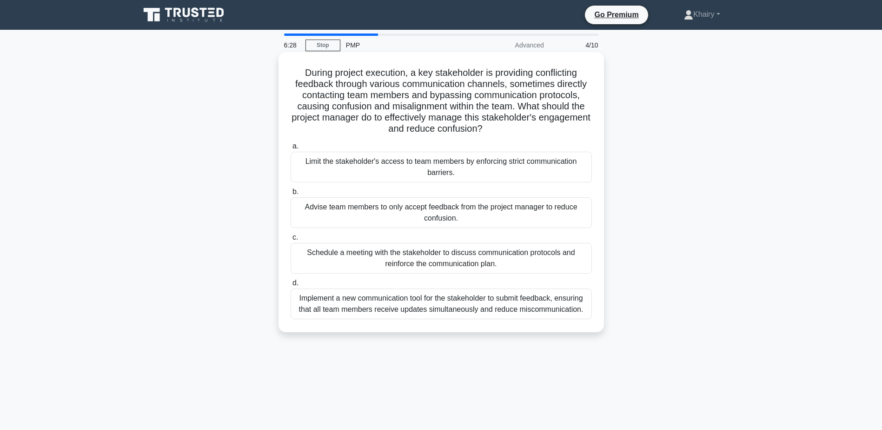
drag, startPoint x: 293, startPoint y: 68, endPoint x: 519, endPoint y: 133, distance: 234.4
click at [519, 133] on h5 "During project execution, a key stakeholder is providing conflicting feedback t…" at bounding box center [441, 101] width 303 height 68
copy h5 "During project execution, a key stakeholder is providing conflicting feedback t…"
click at [427, 260] on div "Schedule a meeting with the stakeholder to discuss communication protocols and …" at bounding box center [441, 258] width 301 height 31
click at [291, 240] on input "c. Schedule a meeting with the stakeholder to discuss communication protocols a…" at bounding box center [291, 237] width 0 height 6
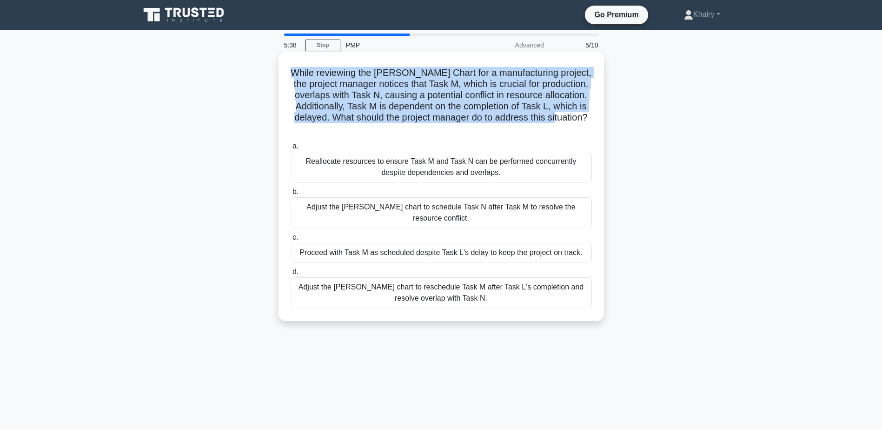
drag, startPoint x: 298, startPoint y: 68, endPoint x: 593, endPoint y: 113, distance: 298.6
click at [593, 113] on div "While reviewing the Gantt Chart for a manufacturing project, the project manage…" at bounding box center [441, 186] width 318 height 261
copy h5 "While reviewing the [PERSON_NAME] Chart for a manufacturing project, the projec…"
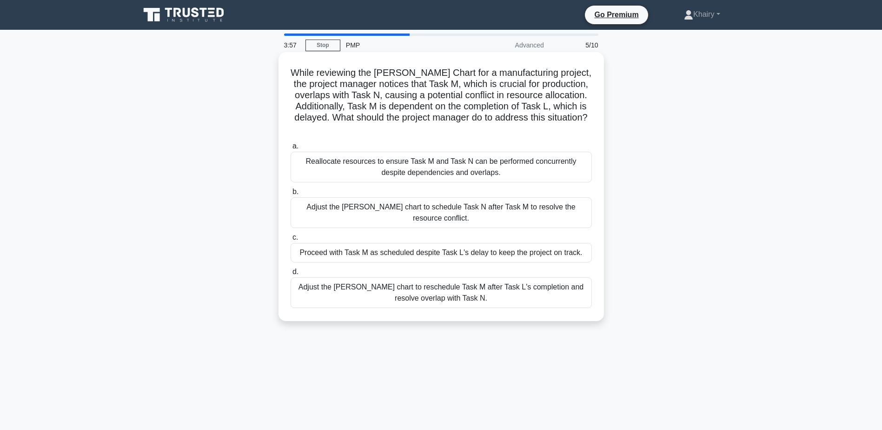
click at [344, 161] on div "Reallocate resources to ensure Task M and Task N can be performed concurrently …" at bounding box center [441, 167] width 301 height 31
click at [291, 149] on input "a. Reallocate resources to ensure Task M and Task N can be performed concurrent…" at bounding box center [291, 146] width 0 height 6
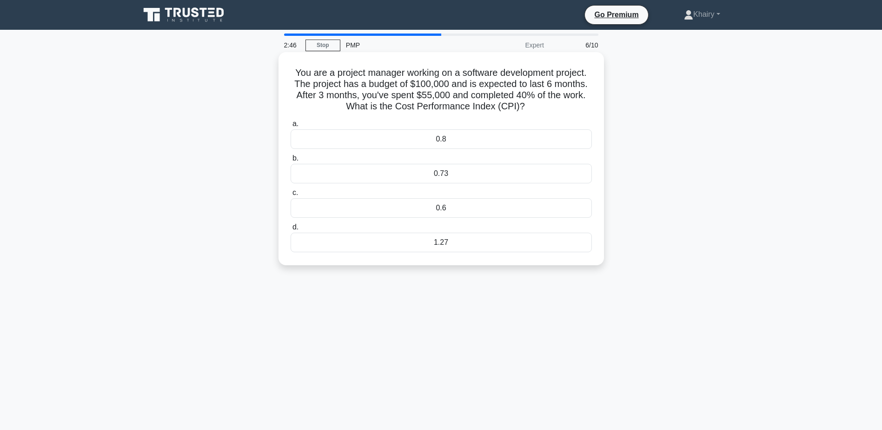
click at [446, 174] on div "0.73" at bounding box center [441, 174] width 301 height 20
click at [291, 161] on input "b. 0.73" at bounding box center [291, 158] width 0 height 6
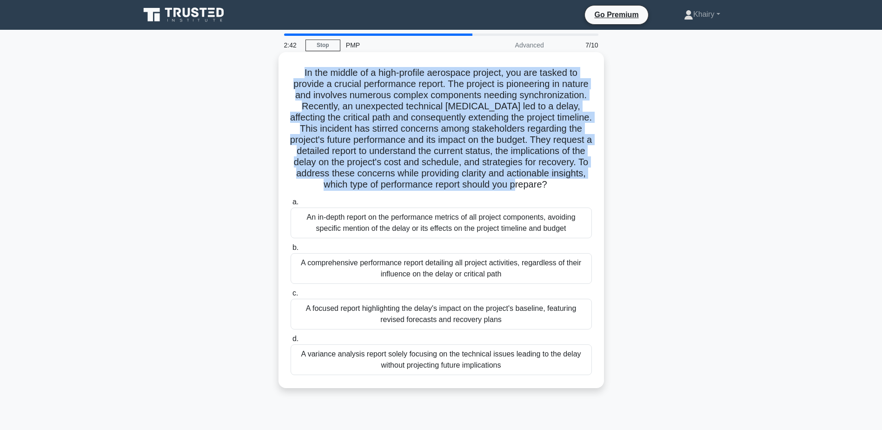
drag, startPoint x: 296, startPoint y: 68, endPoint x: 532, endPoint y: 192, distance: 266.8
click at [532, 191] on h5 "In the middle of a high-profile aerospace project, you are tasked to provide a …" at bounding box center [441, 129] width 303 height 124
copy h5 "In the middle of a high-profile aerospace project, you are tasked to provide a …"
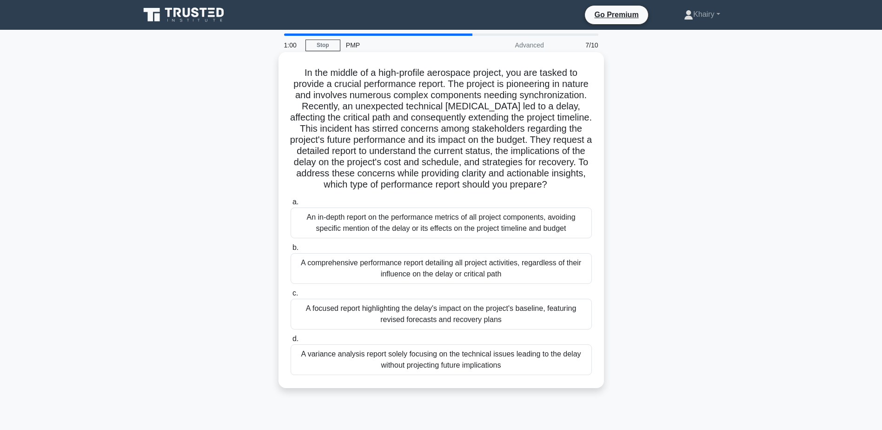
click at [424, 328] on div "A focused report highlighting the delay's impact on the project's baseline, fea…" at bounding box center [441, 313] width 301 height 31
click at [291, 296] on input "c. A focused report highlighting the delay's impact on the project's baseline, …" at bounding box center [291, 293] width 0 height 6
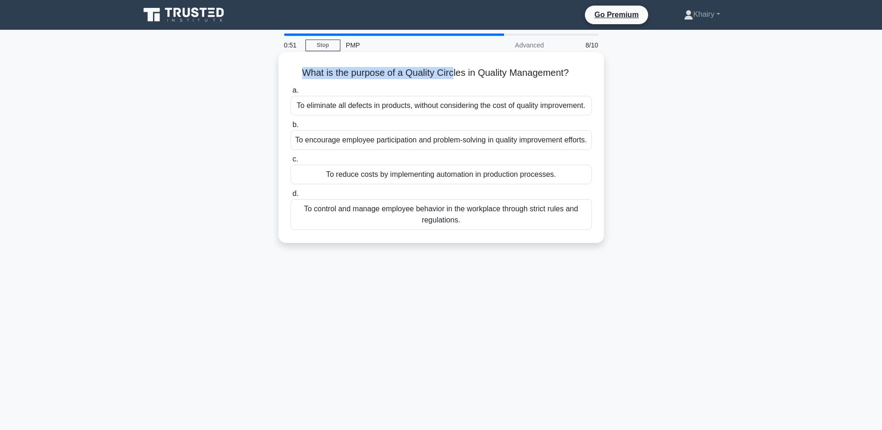
drag, startPoint x: 301, startPoint y: 72, endPoint x: 453, endPoint y: 62, distance: 152.3
click at [453, 62] on div "What is the purpose of a Quality Circles in Quality Management? .spinner_0XTQ{t…" at bounding box center [441, 147] width 318 height 183
drag, startPoint x: 453, startPoint y: 62, endPoint x: 416, endPoint y: 77, distance: 40.1
click at [441, 83] on div "a. To eliminate all defects in products, without considering the cost of qualit…" at bounding box center [441, 157] width 312 height 149
drag, startPoint x: 296, startPoint y: 69, endPoint x: 576, endPoint y: 73, distance: 279.9
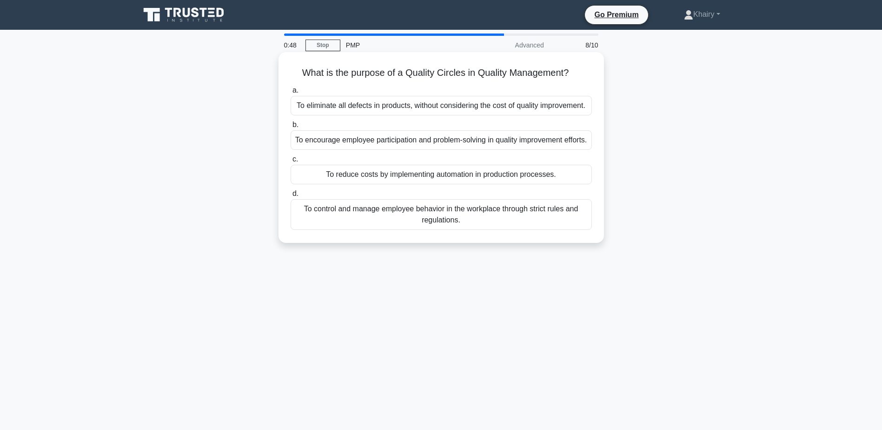
click at [576, 73] on h5 "What is the purpose of a Quality Circles in Quality Management? .spinner_0XTQ{t…" at bounding box center [441, 73] width 303 height 12
copy h5 "What is the purpose of a Quality Circles in Quality Management?"
click at [397, 143] on div "To encourage employee participation and problem-solving in quality improvement …" at bounding box center [441, 140] width 301 height 20
click at [291, 128] on input "b. To encourage employee participation and problem-solving in quality improveme…" at bounding box center [291, 125] width 0 height 6
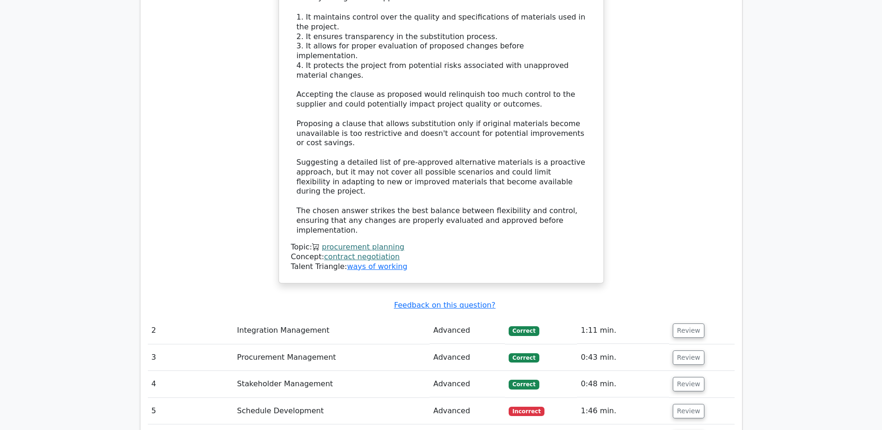
scroll to position [1162, 0]
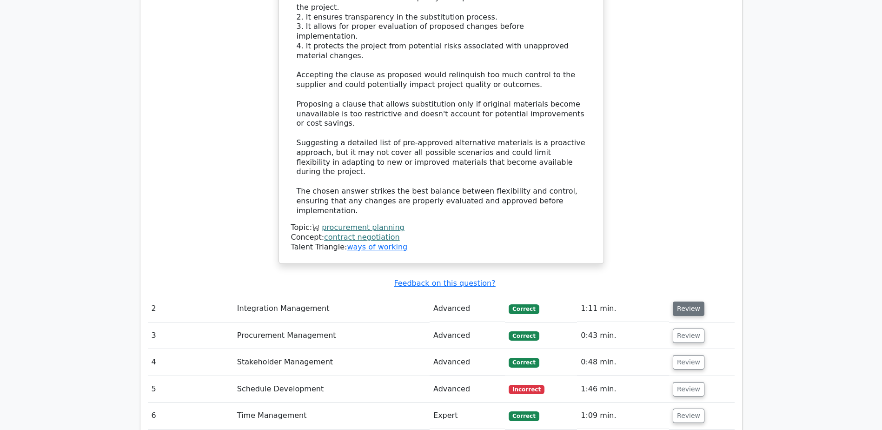
click at [682, 301] on button "Review" at bounding box center [689, 308] width 32 height 14
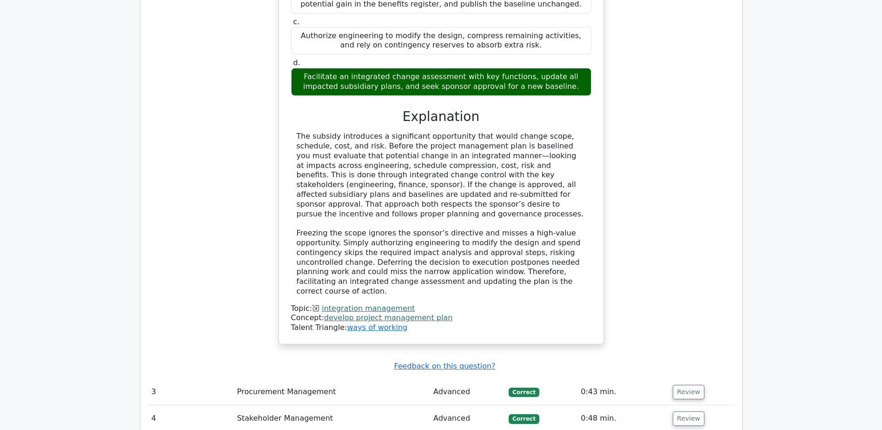
scroll to position [1674, 0]
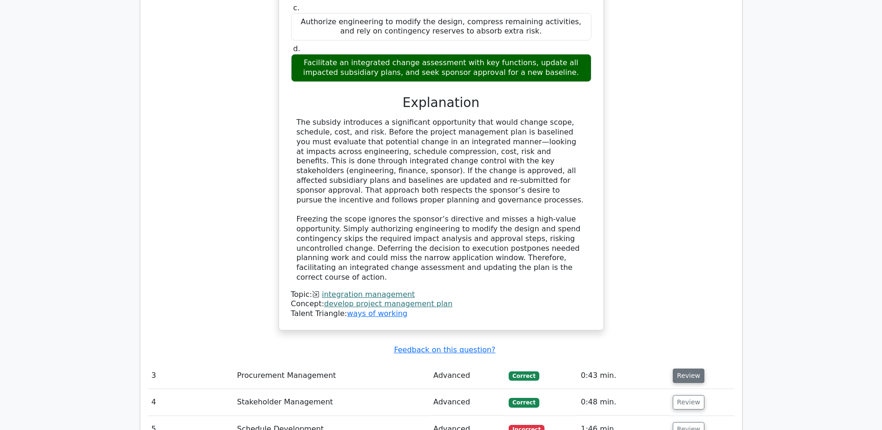
click at [689, 368] on button "Review" at bounding box center [689, 375] width 32 height 14
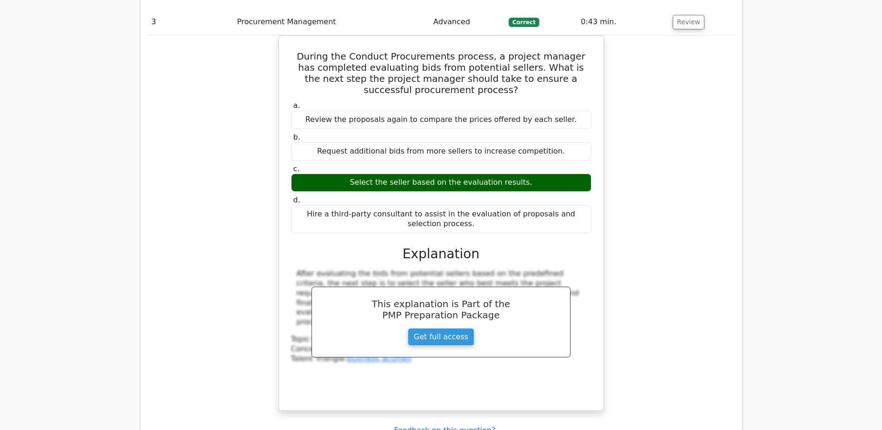
scroll to position [2046, 0]
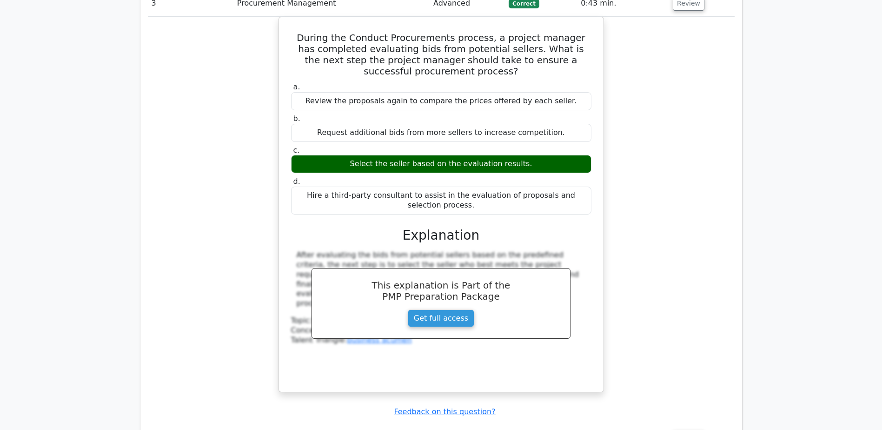
click at [695, 429] on button "Review" at bounding box center [689, 437] width 32 height 14
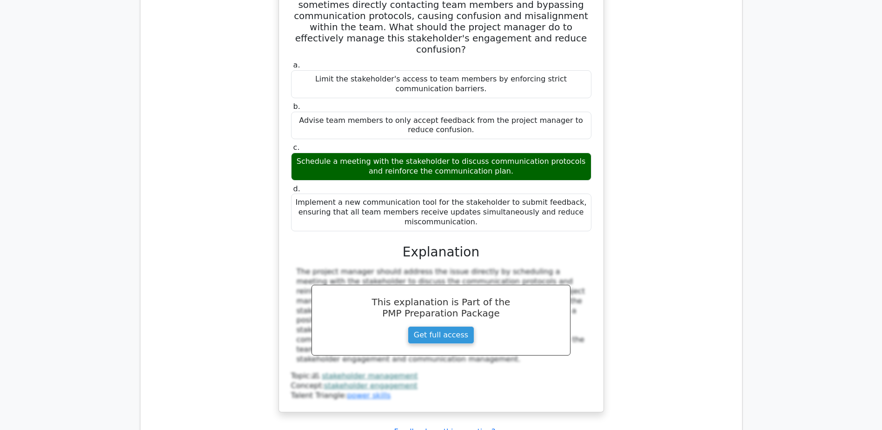
scroll to position [2604, 0]
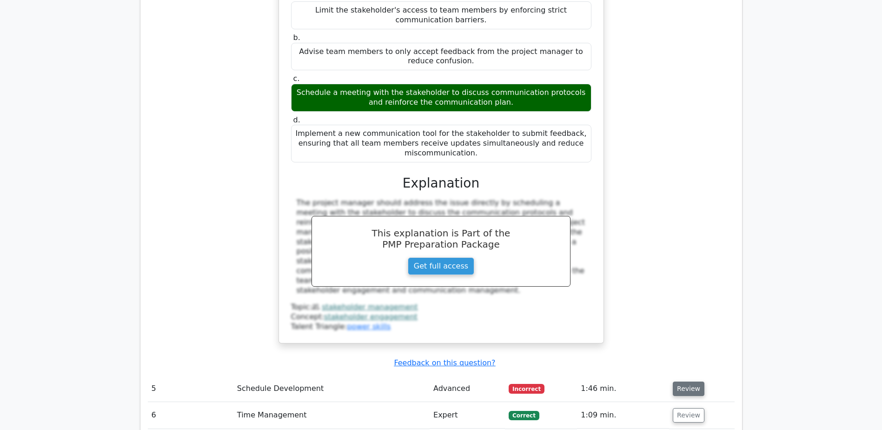
click at [689, 381] on button "Review" at bounding box center [689, 388] width 32 height 14
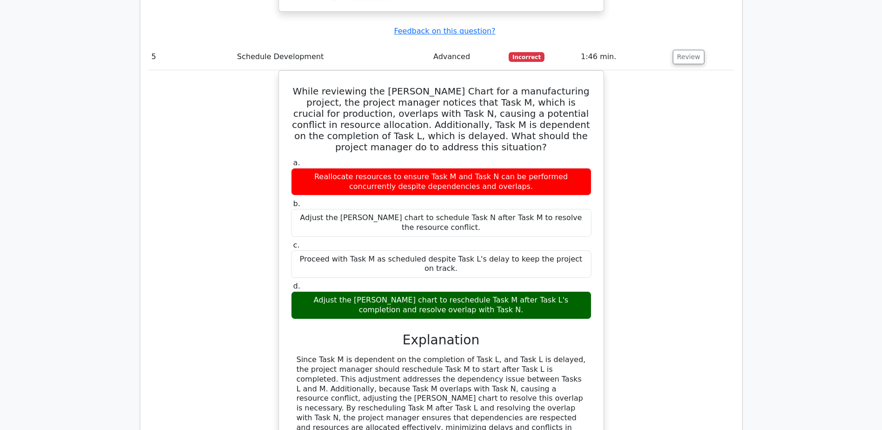
scroll to position [3069, 0]
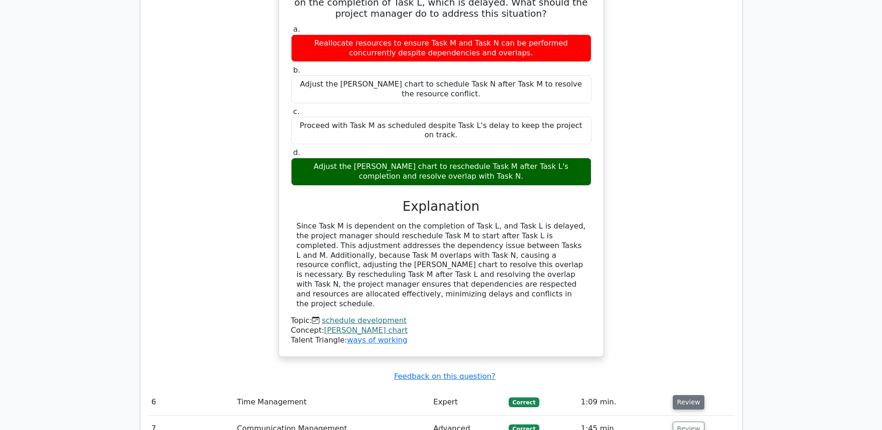
click at [683, 395] on button "Review" at bounding box center [689, 402] width 32 height 14
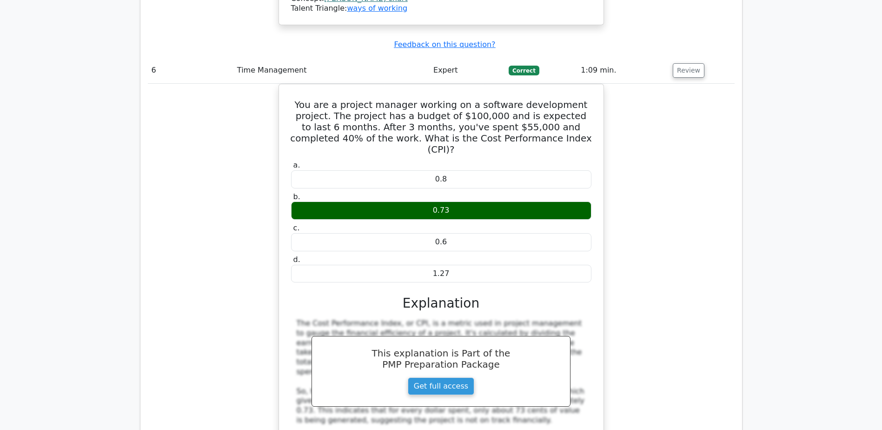
scroll to position [3440, 0]
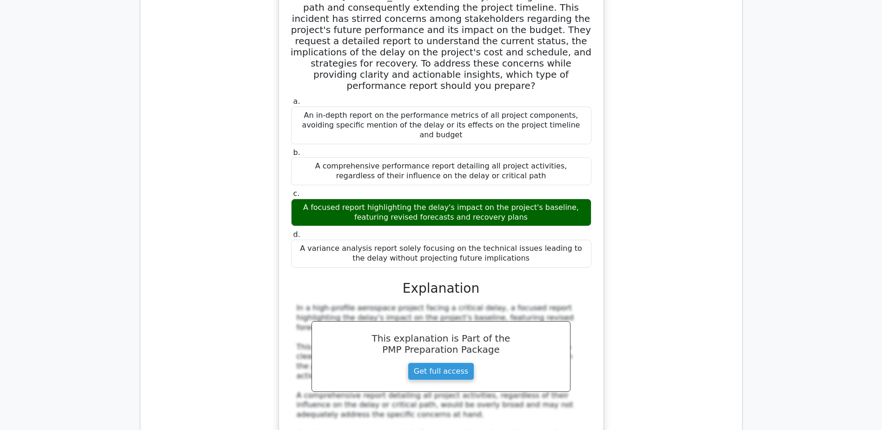
scroll to position [4045, 0]
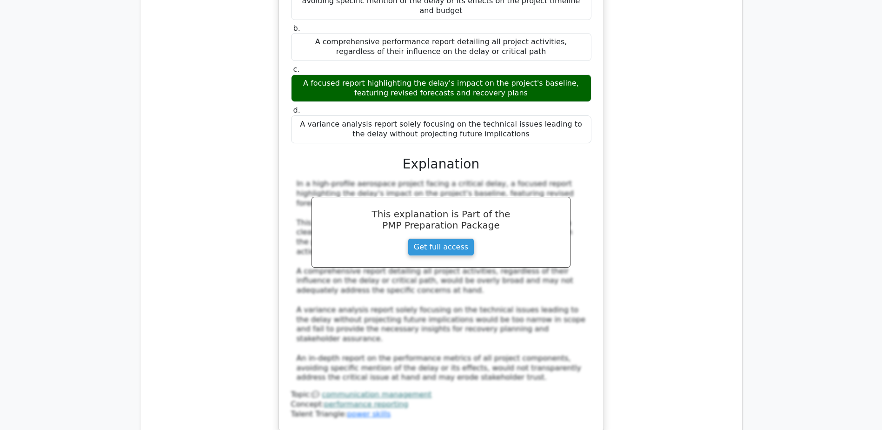
scroll to position [4138, 0]
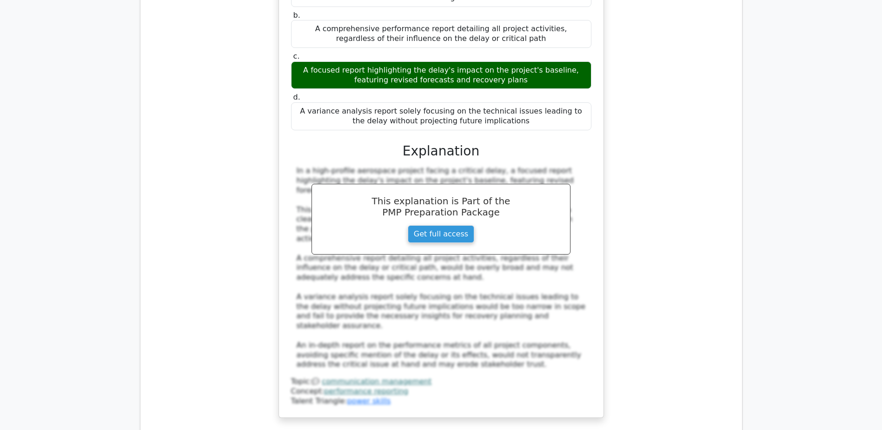
drag, startPoint x: 301, startPoint y: 272, endPoint x: 593, endPoint y: 280, distance: 292.1
copy h5 "What is the purpose of a Quality Circles in Quality Management?"
drag, startPoint x: 298, startPoint y: 334, endPoint x: 560, endPoint y: 346, distance: 261.6
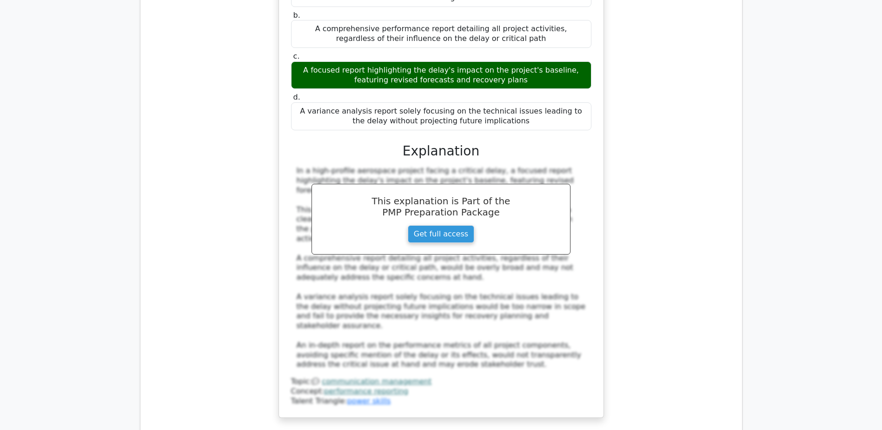
copy div "To encourage employee participation and problem-solving in quality improvement …"
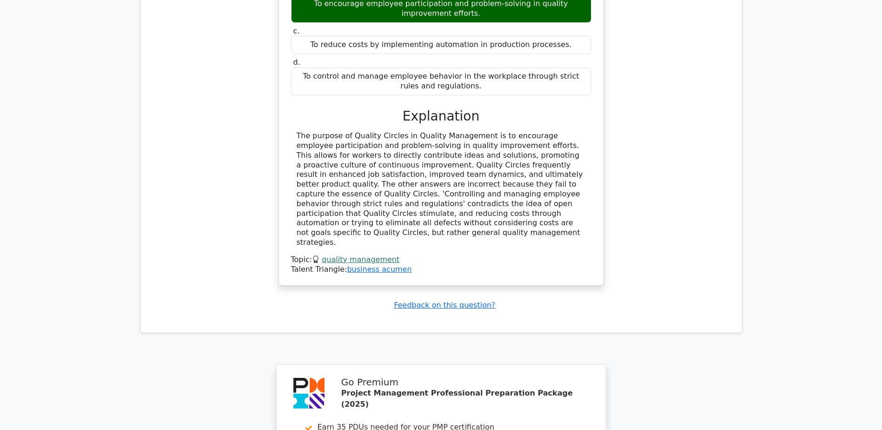
scroll to position [4796, 0]
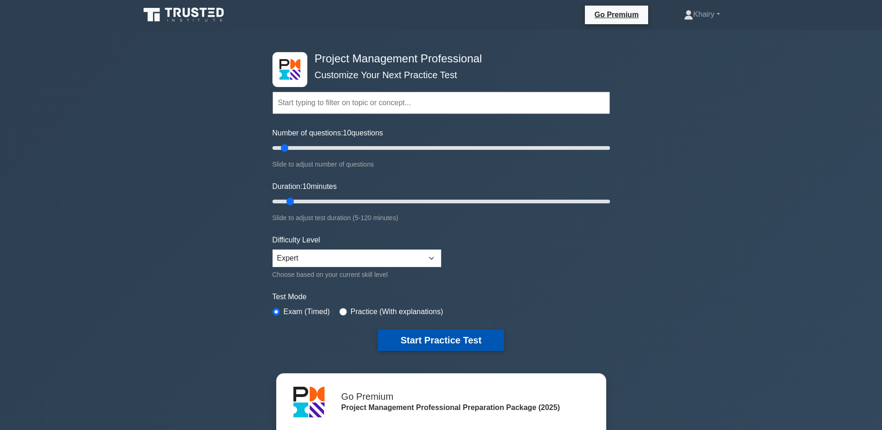
click at [453, 337] on button "Start Practice Test" at bounding box center [441, 339] width 126 height 21
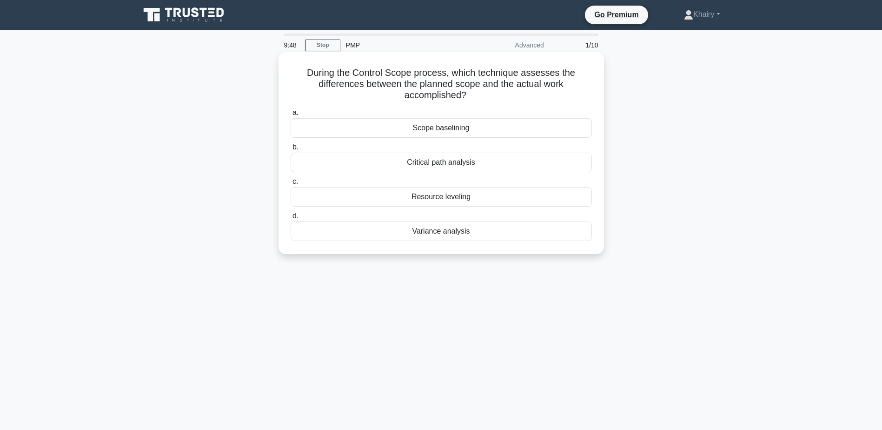
drag, startPoint x: 292, startPoint y: 66, endPoint x: 505, endPoint y: 94, distance: 215.7
click at [505, 94] on div "During the Control Scope process, which technique assesses the differences betw…" at bounding box center [441, 153] width 318 height 194
copy h5 "During the Control Scope process, which technique assesses the differences betw…"
click at [436, 233] on div "Variance analysis" at bounding box center [441, 231] width 301 height 20
click at [291, 219] on input "d. Variance analysis" at bounding box center [291, 216] width 0 height 6
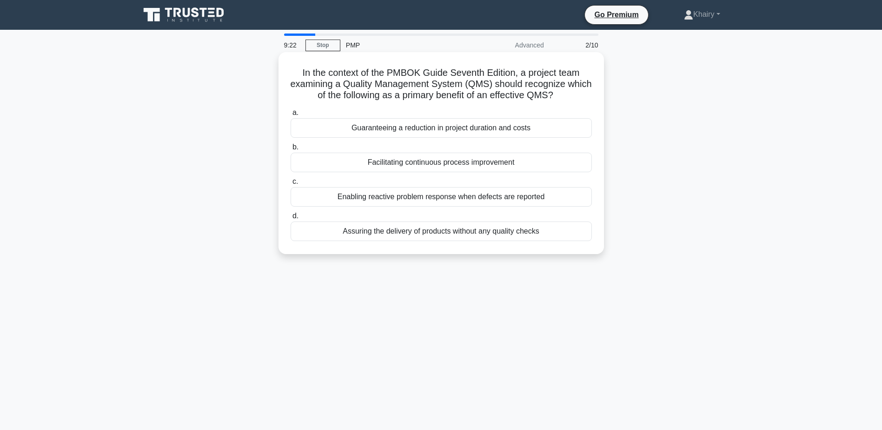
drag, startPoint x: 300, startPoint y: 72, endPoint x: 572, endPoint y: 99, distance: 272.9
click at [572, 99] on h5 "In the context of the PMBOK Guide Seventh Edition, a project team examining a Q…" at bounding box center [441, 84] width 303 height 34
copy h5 "In the context of the PMBOK Guide Seventh Edition, a project team examining a Q…"
click at [408, 162] on div "Facilitating continuous process improvement" at bounding box center [441, 162] width 301 height 20
click at [291, 150] on input "b. Facilitating continuous process improvement" at bounding box center [291, 147] width 0 height 6
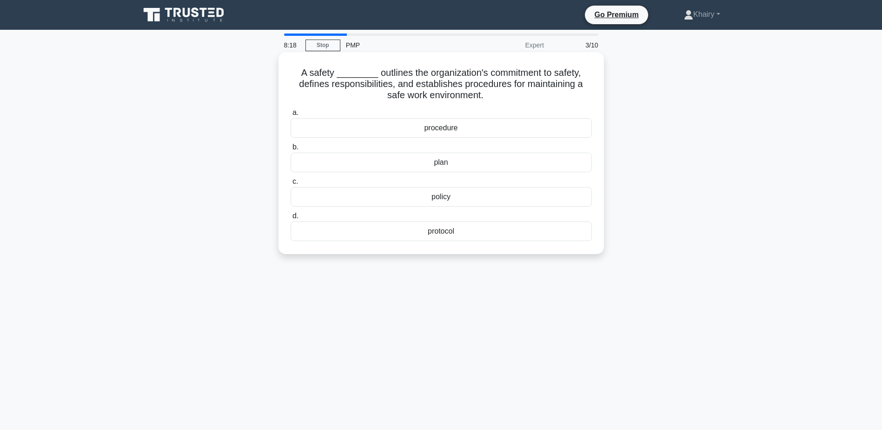
click at [433, 235] on div "protocol" at bounding box center [441, 231] width 301 height 20
click at [291, 219] on input "d. protocol" at bounding box center [291, 216] width 0 height 6
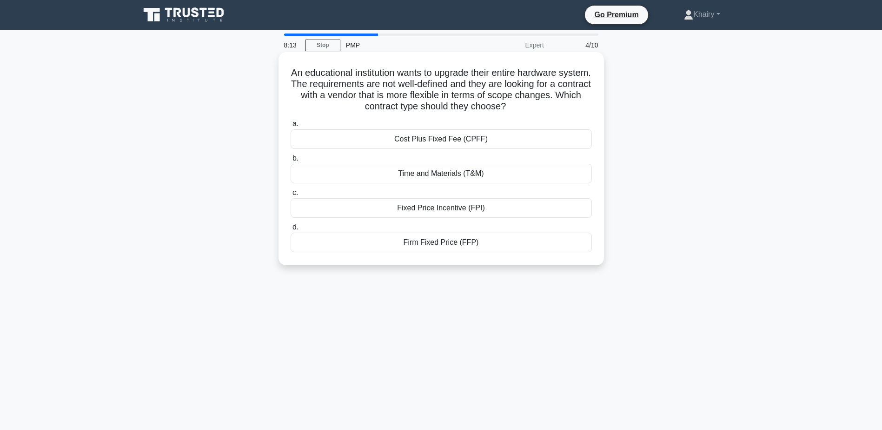
drag, startPoint x: 290, startPoint y: 69, endPoint x: 548, endPoint y: 106, distance: 260.2
click at [548, 106] on h5 "An educational institution wants to upgrade their entire hardware system. The r…" at bounding box center [441, 90] width 303 height 46
copy h5 "An educational institution wants to upgrade their entire hardware system. The r…"
click at [422, 174] on div "Time and Materials (T&M)" at bounding box center [441, 174] width 301 height 20
click at [291, 161] on input "b. Time and Materials (T&M)" at bounding box center [291, 158] width 0 height 6
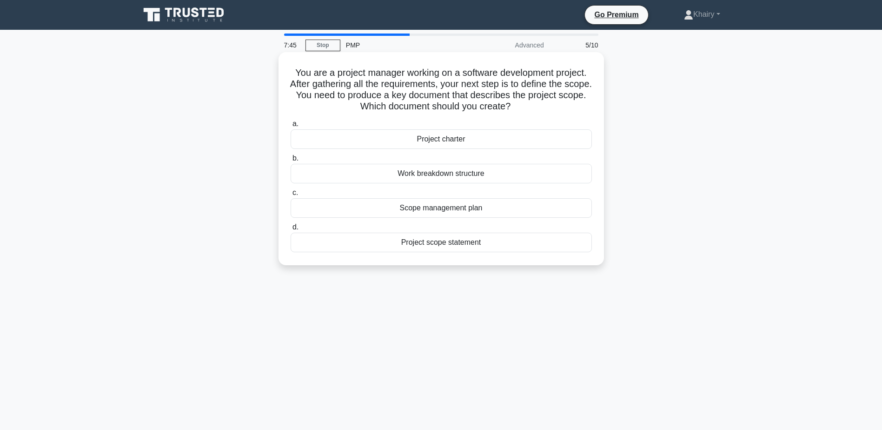
drag, startPoint x: 292, startPoint y: 71, endPoint x: 537, endPoint y: 103, distance: 247.6
click at [537, 103] on h5 "You are a project manager working on a software development project. After gath…" at bounding box center [441, 90] width 303 height 46
copy h5 "You are a project manager working on a software development project. After gath…"
click at [421, 242] on div "Project scope statement" at bounding box center [441, 242] width 301 height 20
click at [291, 230] on input "d. Project scope statement" at bounding box center [291, 227] width 0 height 6
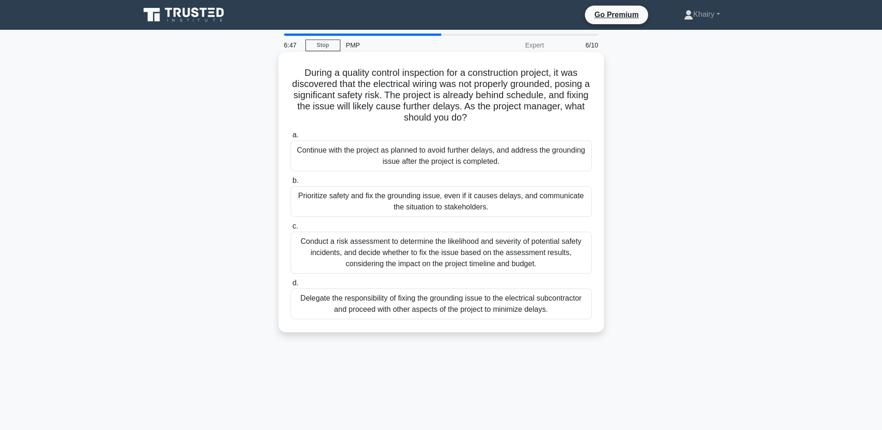
drag, startPoint x: 298, startPoint y: 73, endPoint x: 482, endPoint y: 116, distance: 188.7
click at [482, 116] on h5 "During a quality control inspection for a construction project, it was discover…" at bounding box center [441, 95] width 303 height 57
copy h5 "During a quality control inspection for a construction project, it was discover…"
click at [384, 198] on div "Prioritize safety and fix the grounding issue, even if it causes delays, and co…" at bounding box center [441, 201] width 301 height 31
click at [291, 184] on input "b. Prioritize safety and fix the grounding issue, even if it causes delays, and…" at bounding box center [291, 181] width 0 height 6
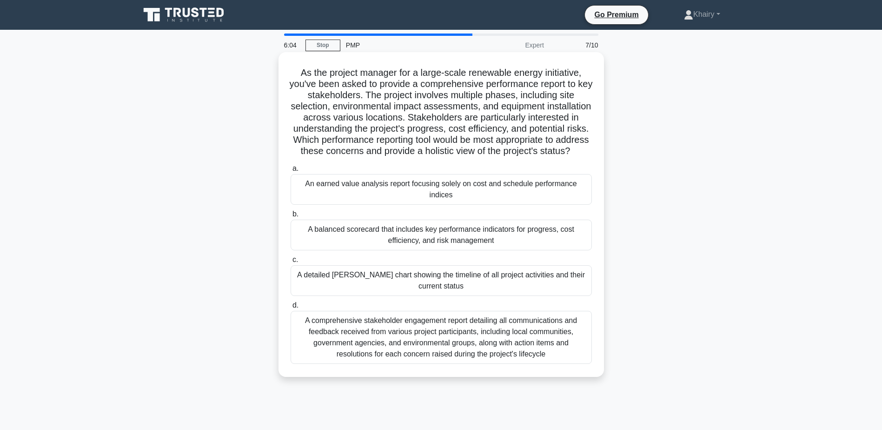
drag, startPoint x: 295, startPoint y: 71, endPoint x: 488, endPoint y: 164, distance: 214.0
click at [488, 157] on h5 "As the project manager for a large-scale renewable energy initiative, you've be…" at bounding box center [441, 112] width 303 height 90
copy h5 "As the project manager for a large-scale renewable energy initiative, you've be…"
click at [375, 195] on div "An earned value analysis report focusing solely on cost and schedule performanc…" at bounding box center [441, 189] width 301 height 31
click at [291, 172] on input "a. An earned value analysis report focusing solely on cost and schedule perform…" at bounding box center [291, 169] width 0 height 6
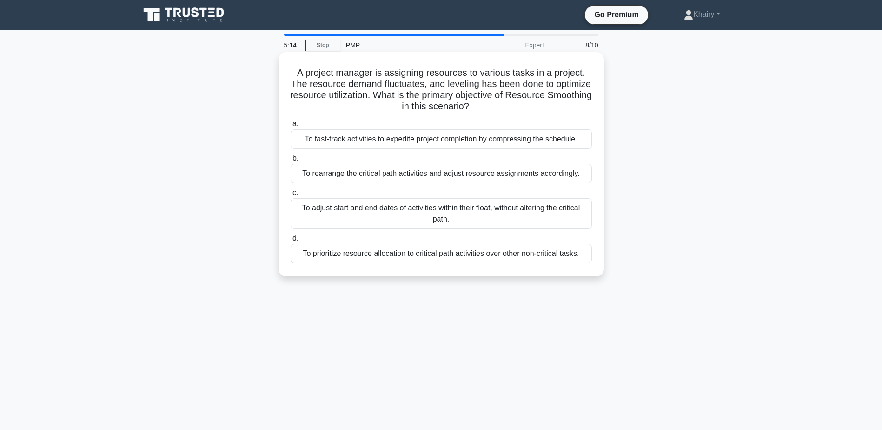
drag, startPoint x: 290, startPoint y: 70, endPoint x: 501, endPoint y: 105, distance: 213.5
click at [501, 105] on h5 "A project manager is assigning resources to various tasks in a project. The res…" at bounding box center [441, 90] width 303 height 46
copy h5 "A project manager is assigning resources to various tasks in a project. The res…"
click at [416, 257] on div "To prioritize resource allocation to critical path activities over other non-cr…" at bounding box center [441, 254] width 301 height 20
click at [291, 241] on input "d. To prioritize resource allocation to critical path activities over other non…" at bounding box center [291, 238] width 0 height 6
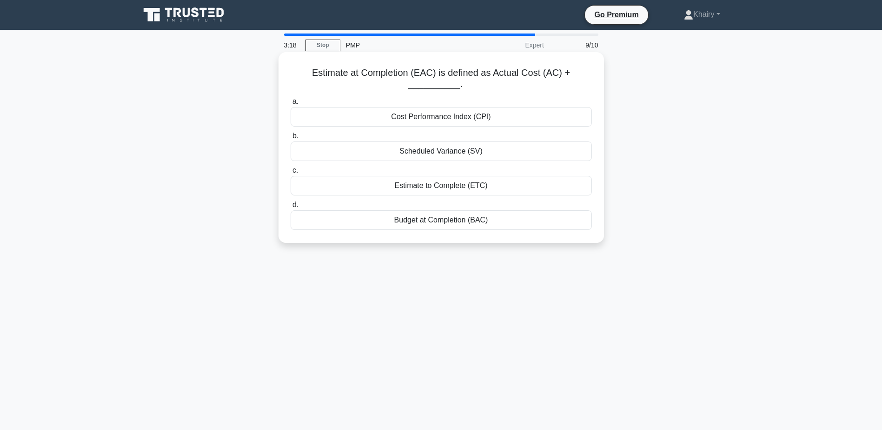
click at [444, 185] on div "Estimate to Complete (ETC)" at bounding box center [441, 186] width 301 height 20
click at [291, 173] on input "c. Estimate to Complete (ETC)" at bounding box center [291, 170] width 0 height 6
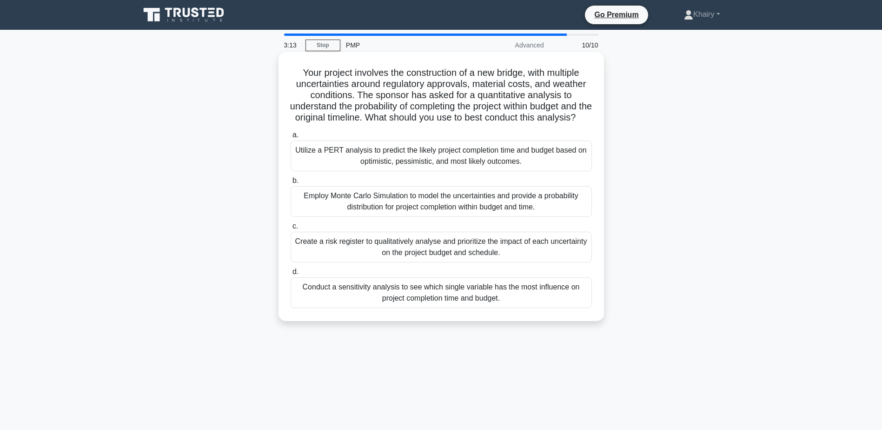
drag, startPoint x: 295, startPoint y: 65, endPoint x: 511, endPoint y: 128, distance: 225.7
click at [511, 128] on div "Your project involves the construction of a new bridge, with multiple uncertain…" at bounding box center [441, 186] width 318 height 261
copy h5 "Your project involves the construction of a new bridge, with multiple uncertain…"
click at [394, 212] on div "Employ Monte Carlo Simulation to model the uncertainties and provide a probabil…" at bounding box center [441, 201] width 301 height 31
click at [291, 184] on input "b. Employ Monte Carlo Simulation to model the uncertainties and provide a proba…" at bounding box center [291, 181] width 0 height 6
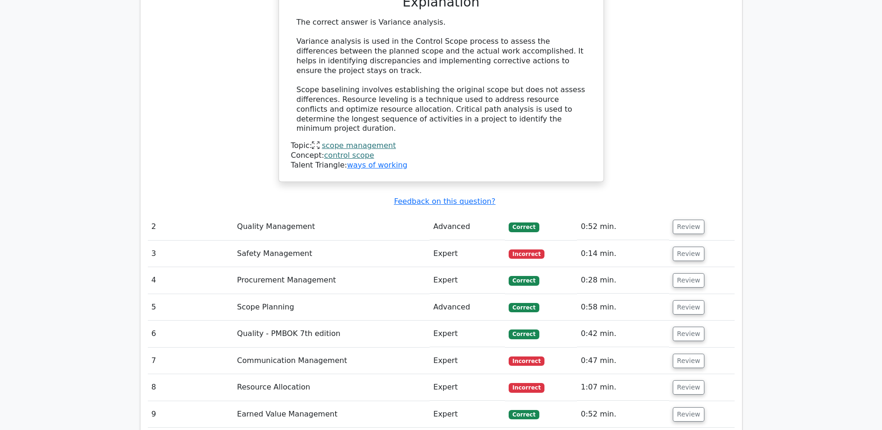
scroll to position [1116, 0]
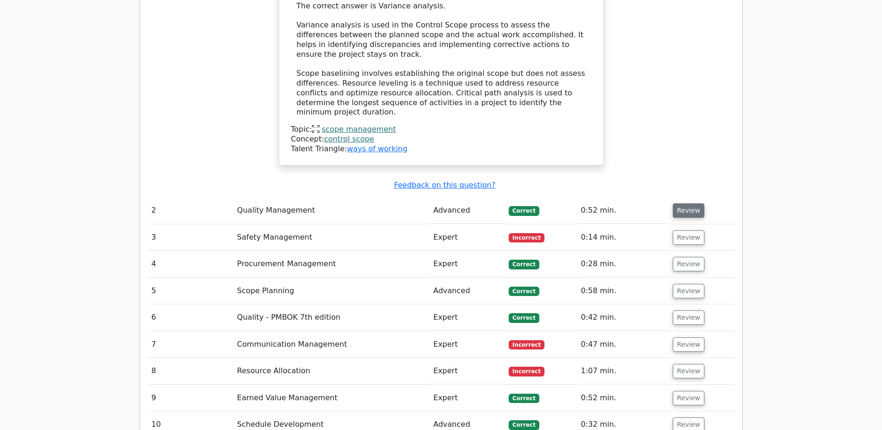
click at [676, 203] on button "Review" at bounding box center [689, 210] width 32 height 14
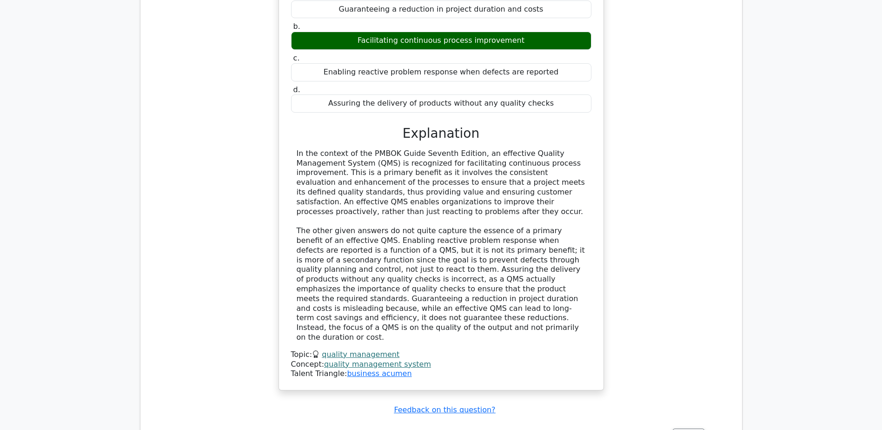
scroll to position [1441, 0]
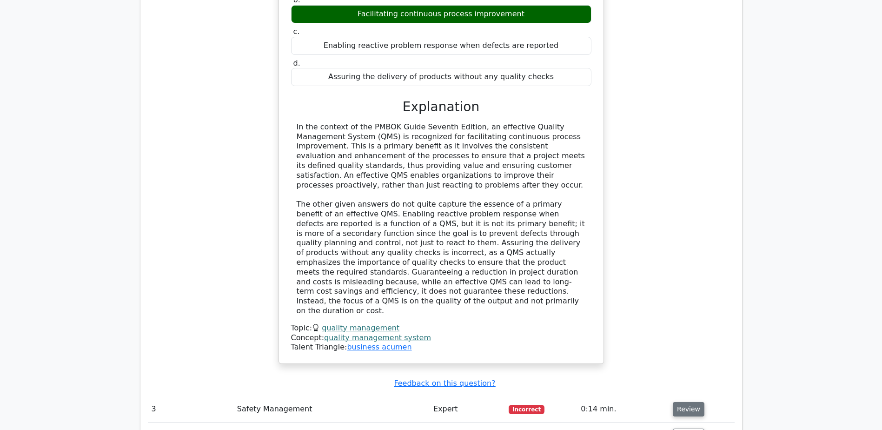
click at [686, 402] on button "Review" at bounding box center [689, 409] width 32 height 14
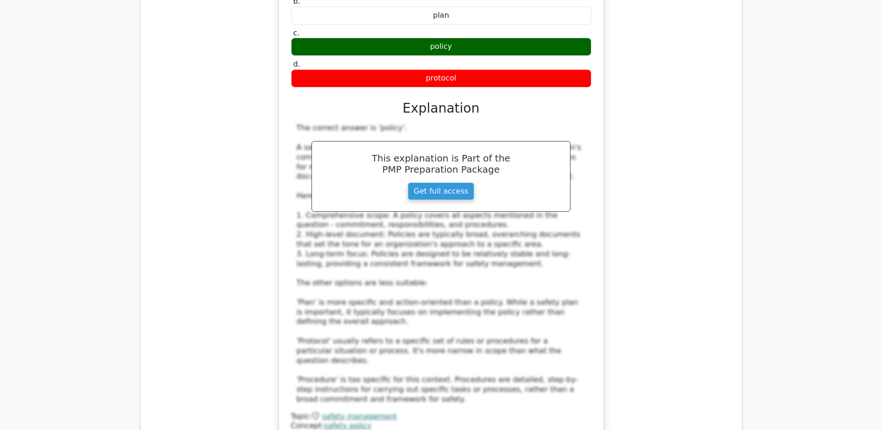
scroll to position [2046, 0]
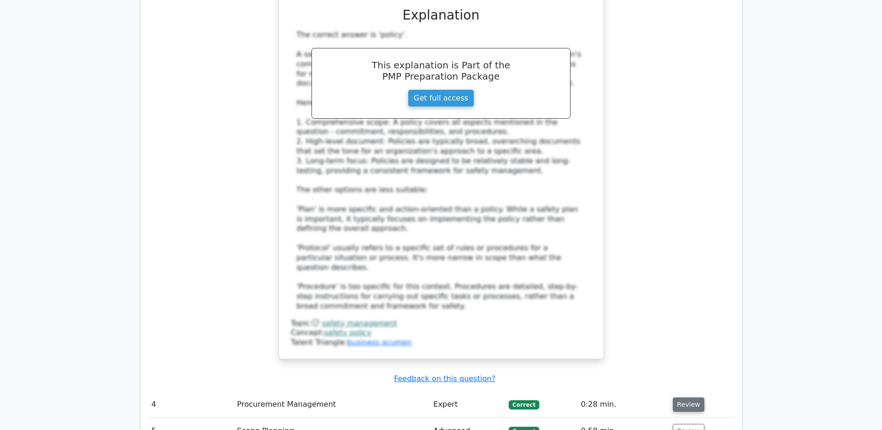
click at [683, 397] on button "Review" at bounding box center [689, 404] width 32 height 14
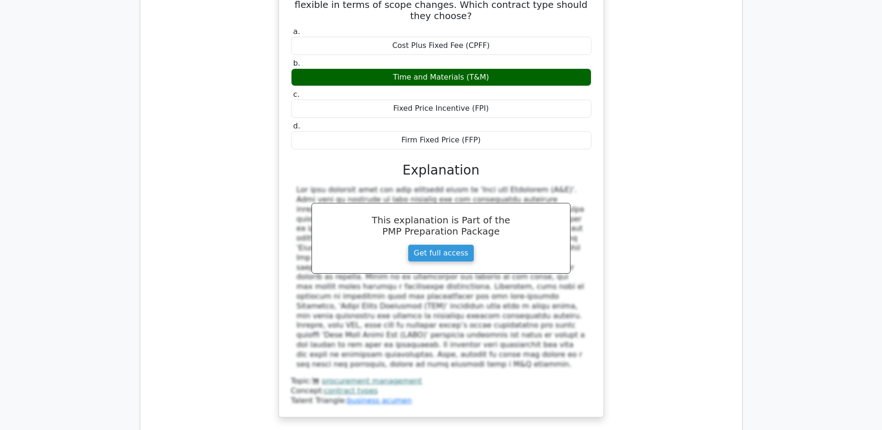
scroll to position [2557, 0]
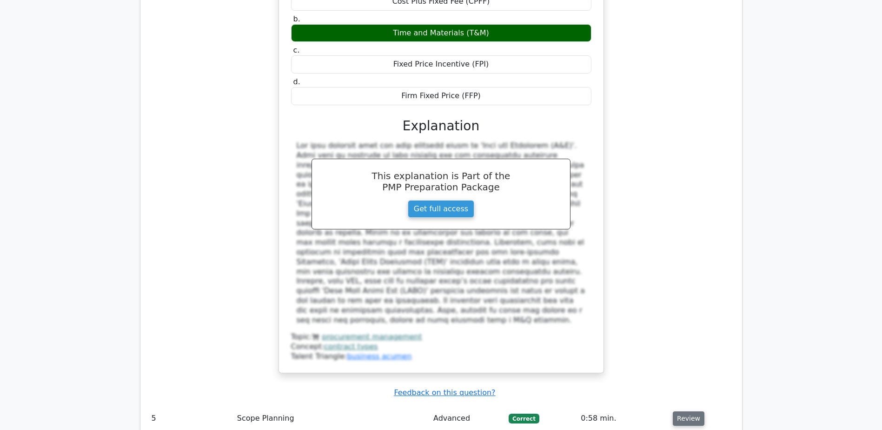
click at [680, 411] on button "Review" at bounding box center [689, 418] width 32 height 14
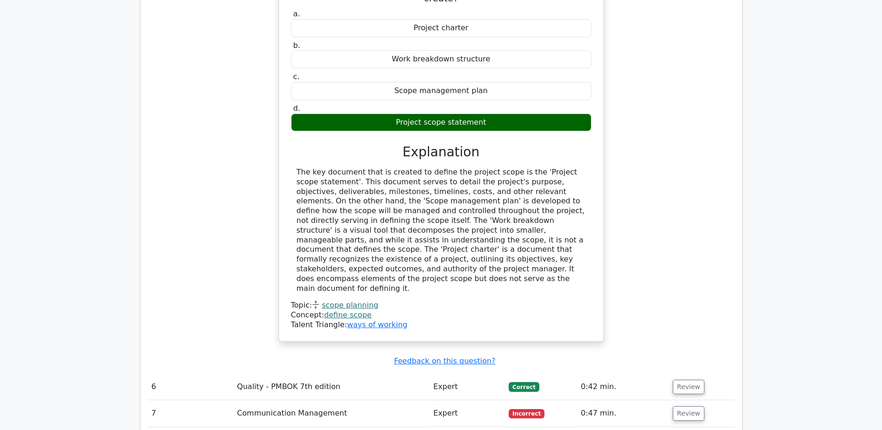
scroll to position [3069, 0]
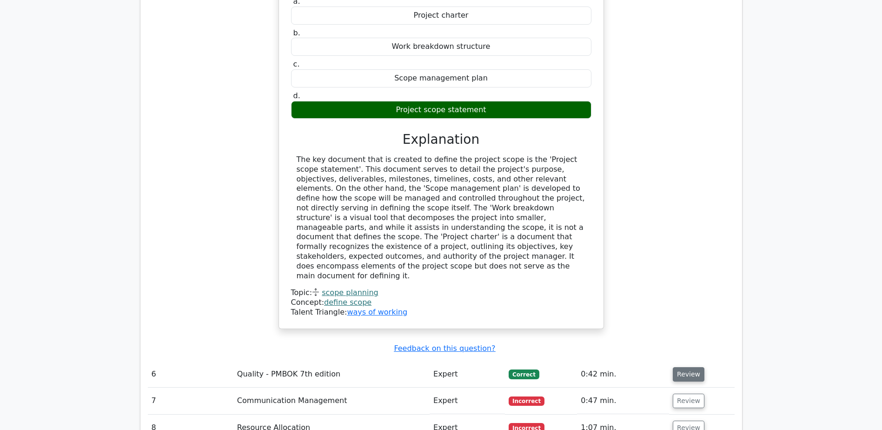
click at [683, 367] on button "Review" at bounding box center [689, 374] width 32 height 14
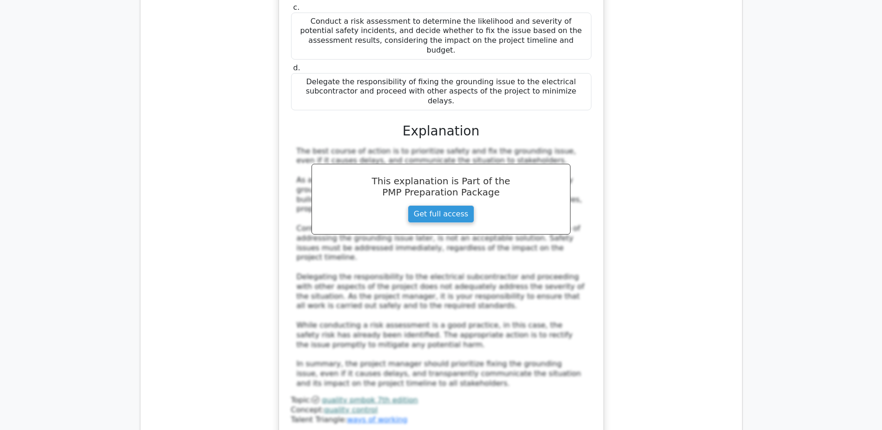
scroll to position [3626, 0]
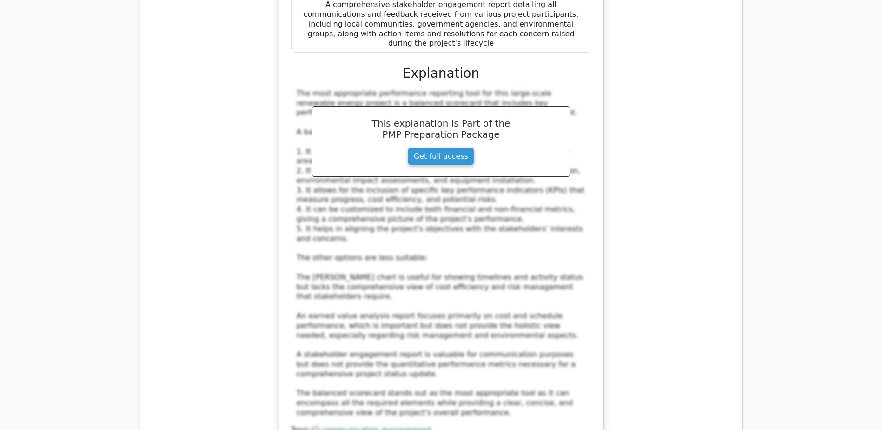
scroll to position [4417, 0]
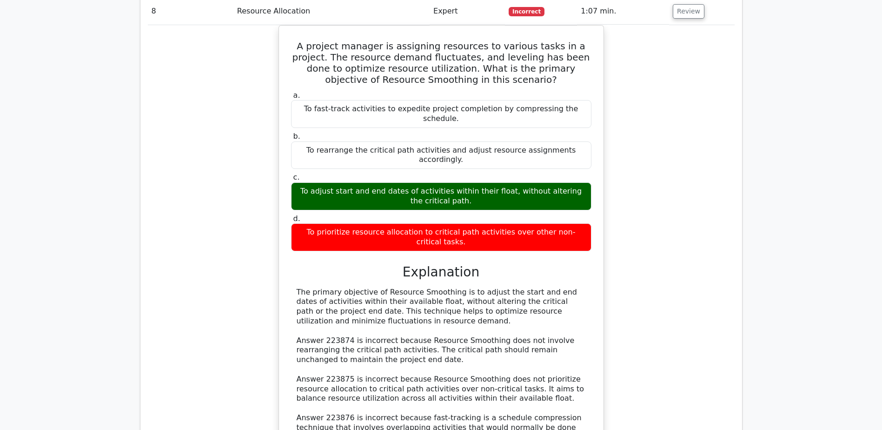
scroll to position [4882, 0]
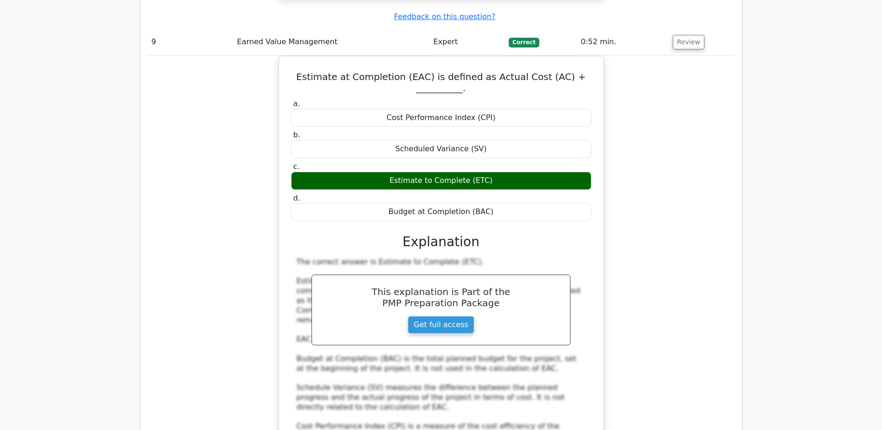
scroll to position [5393, 0]
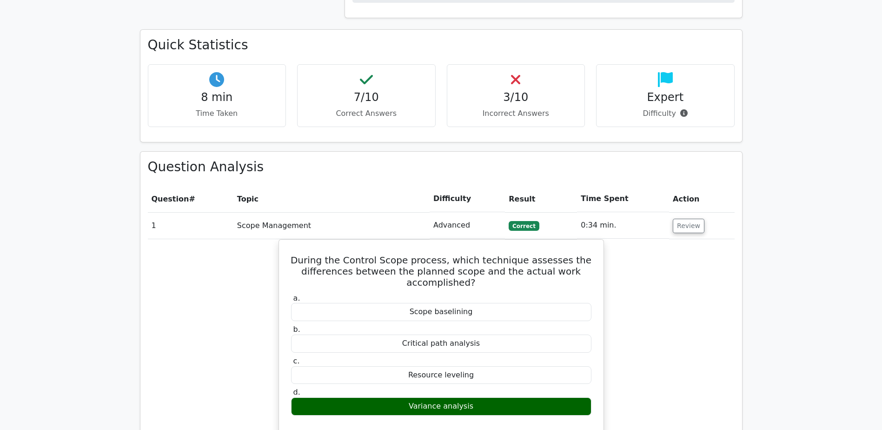
scroll to position [544, 0]
